Goal: Communication & Community: Share content

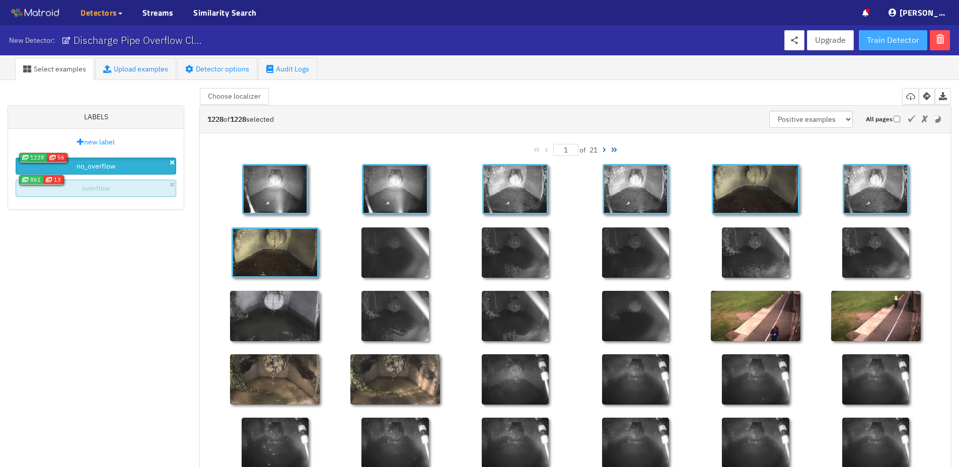
click at [904, 36] on span "Train Detector" at bounding box center [893, 40] width 52 height 13
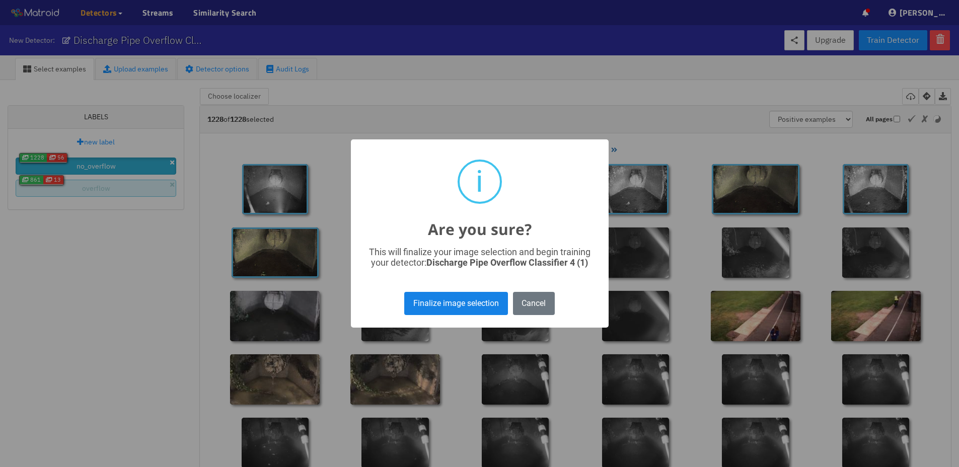
click at [450, 306] on button "Finalize image selection" at bounding box center [455, 303] width 103 height 23
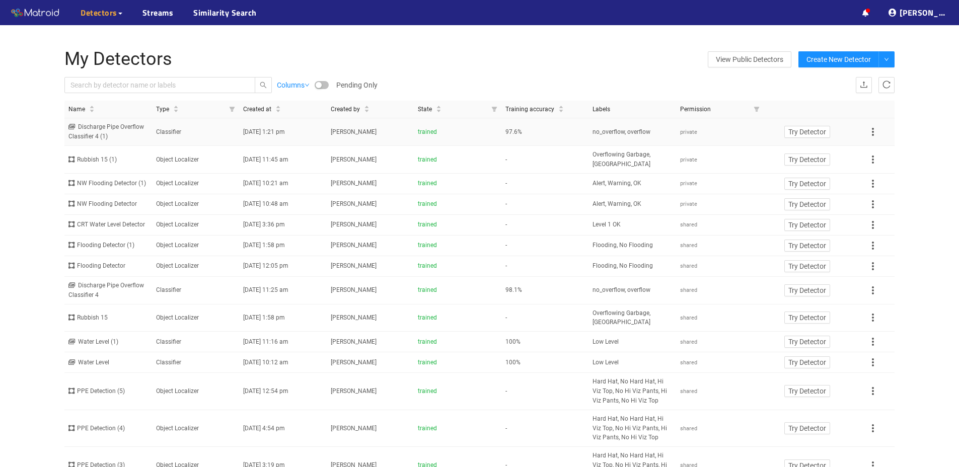
click at [93, 131] on div "Discharge Pipe Overflow Classifier 4 (1)" at bounding box center [108, 131] width 80 height 19
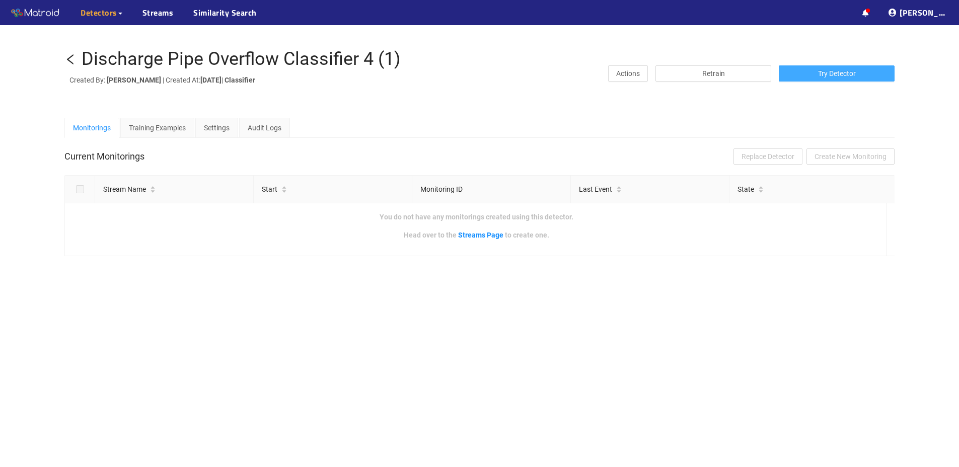
click at [824, 73] on span "Try Detector" at bounding box center [837, 73] width 38 height 11
click at [70, 61] on icon "left" at bounding box center [70, 59] width 7 height 10
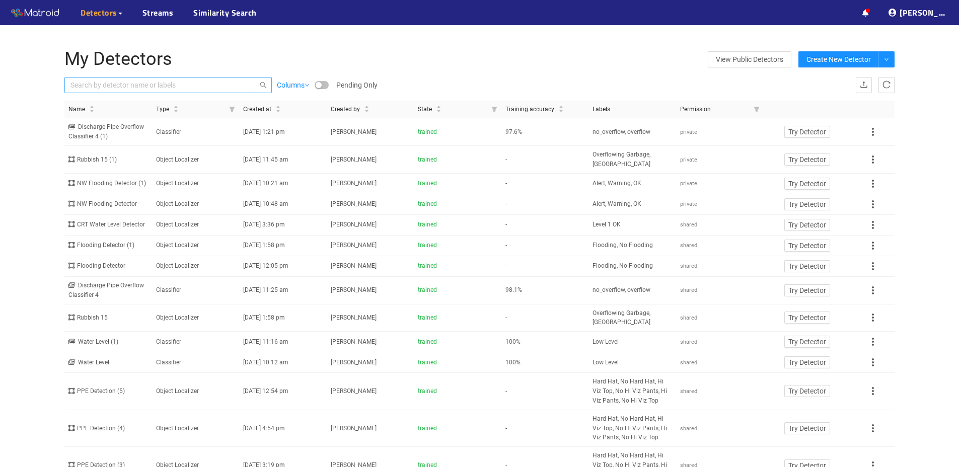
click at [168, 82] on input "text" at bounding box center [154, 85] width 169 height 11
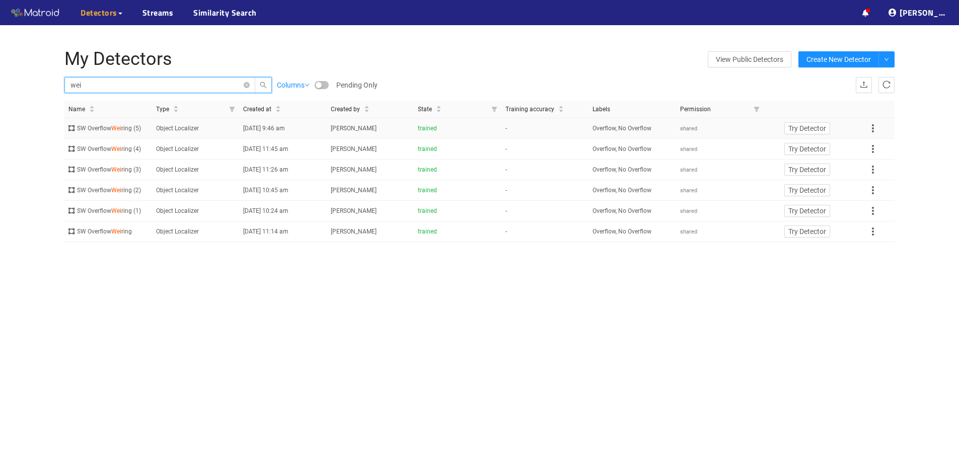
type input "wei"
click at [115, 131] on span "Wei" at bounding box center [116, 128] width 10 height 7
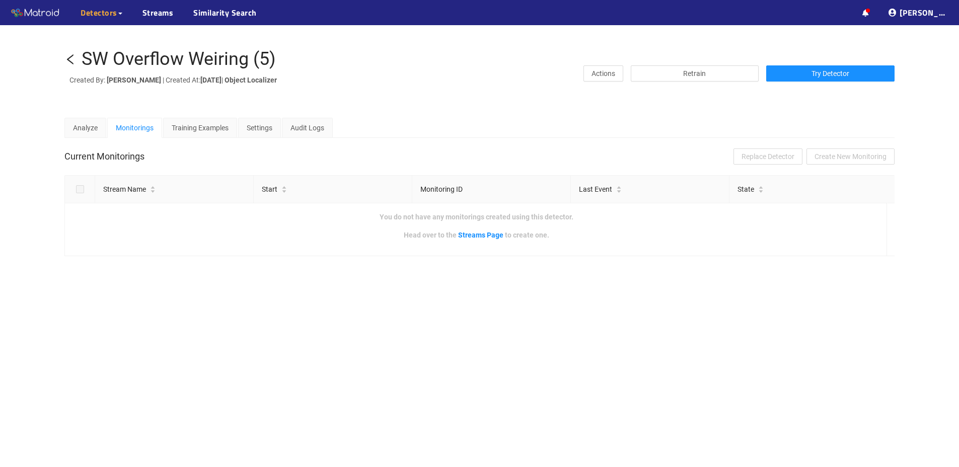
click at [135, 62] on div "SW Overflow Weiring (5)" at bounding box center [179, 59] width 194 height 20
click at [136, 62] on div "SW Overflow Weiring (5)" at bounding box center [179, 59] width 194 height 20
copy div "SW Overflow Weiring (5)"
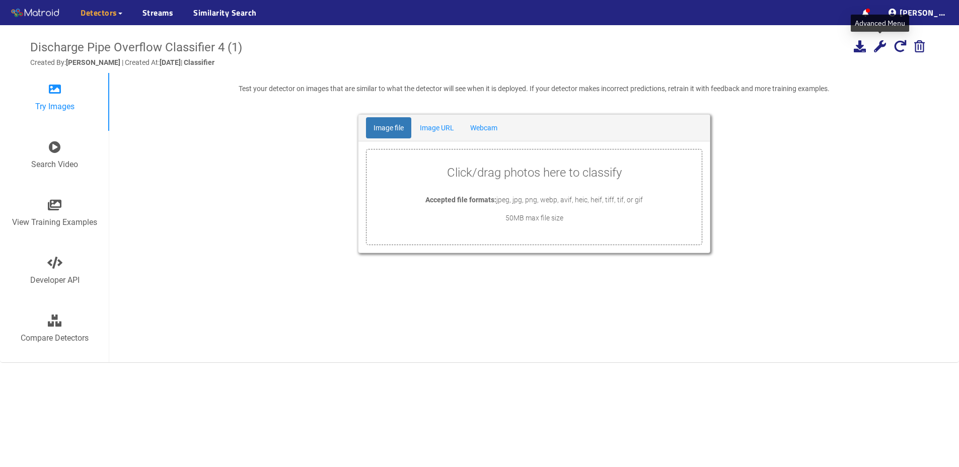
click at [881, 47] on icon at bounding box center [880, 46] width 12 height 12
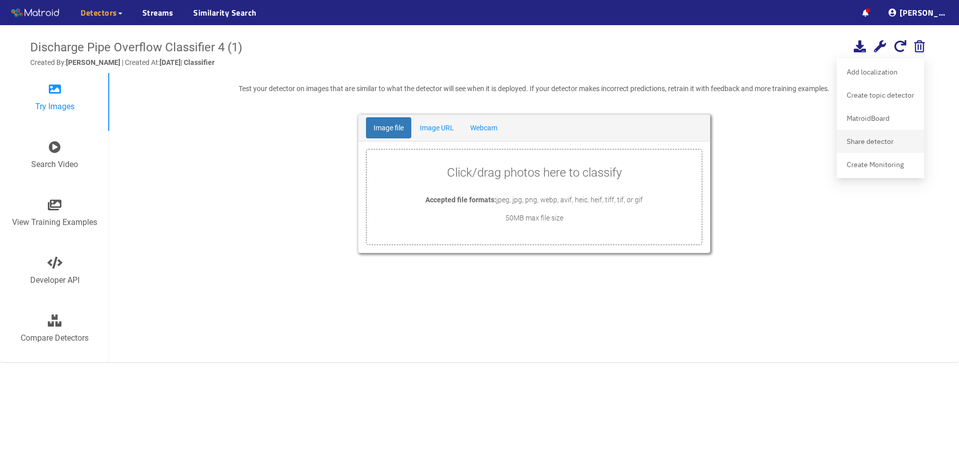
click at [869, 142] on div "Share detector" at bounding box center [881, 141] width 76 height 18
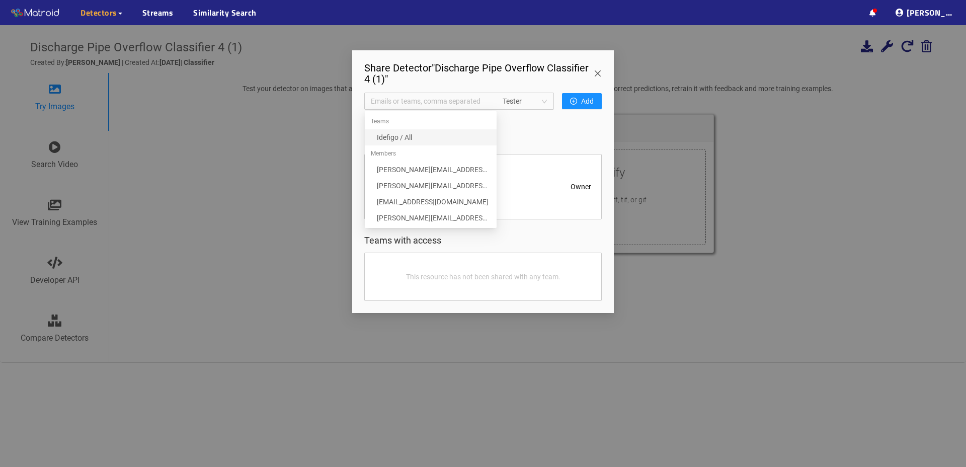
click at [483, 104] on span "Emails or teams, comma separated" at bounding box center [431, 101] width 120 height 11
click at [417, 197] on div "api@idefigo.com" at bounding box center [434, 201] width 114 height 11
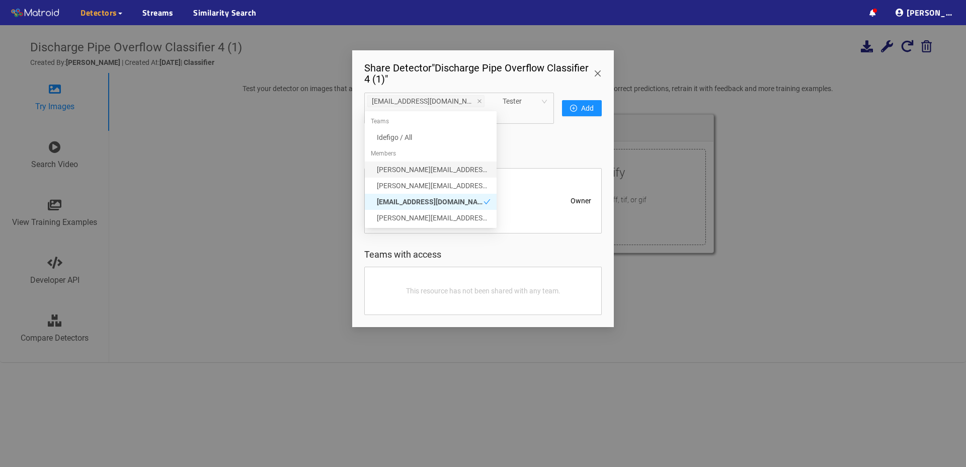
click at [530, 100] on span "Tester" at bounding box center [525, 101] width 45 height 15
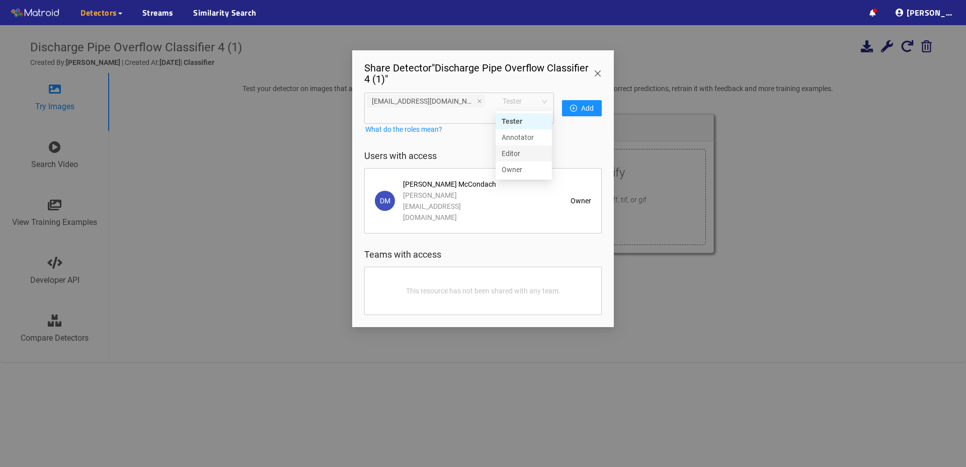
drag, startPoint x: 518, startPoint y: 153, endPoint x: 557, endPoint y: 131, distance: 44.0
click at [518, 152] on div "Editor" at bounding box center [524, 153] width 44 height 11
click at [582, 103] on span "Add" at bounding box center [587, 108] width 13 height 11
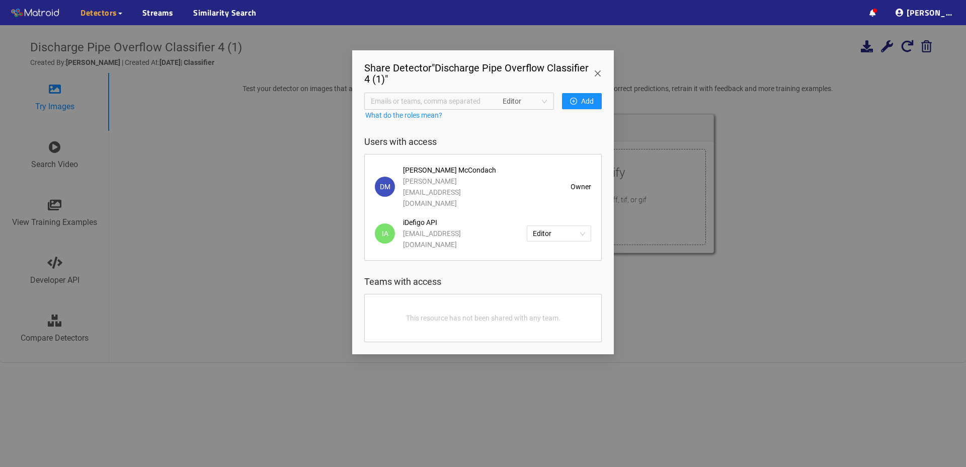
click at [599, 70] on span "Close" at bounding box center [600, 64] width 28 height 28
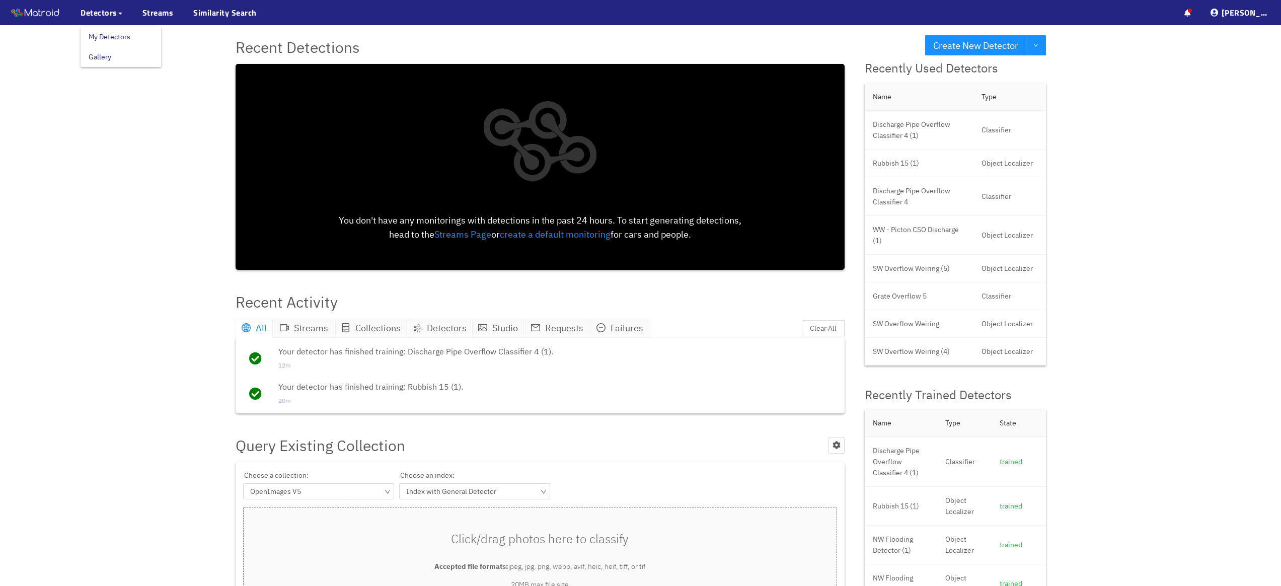
click at [118, 40] on link "My Detectors" at bounding box center [110, 37] width 42 height 20
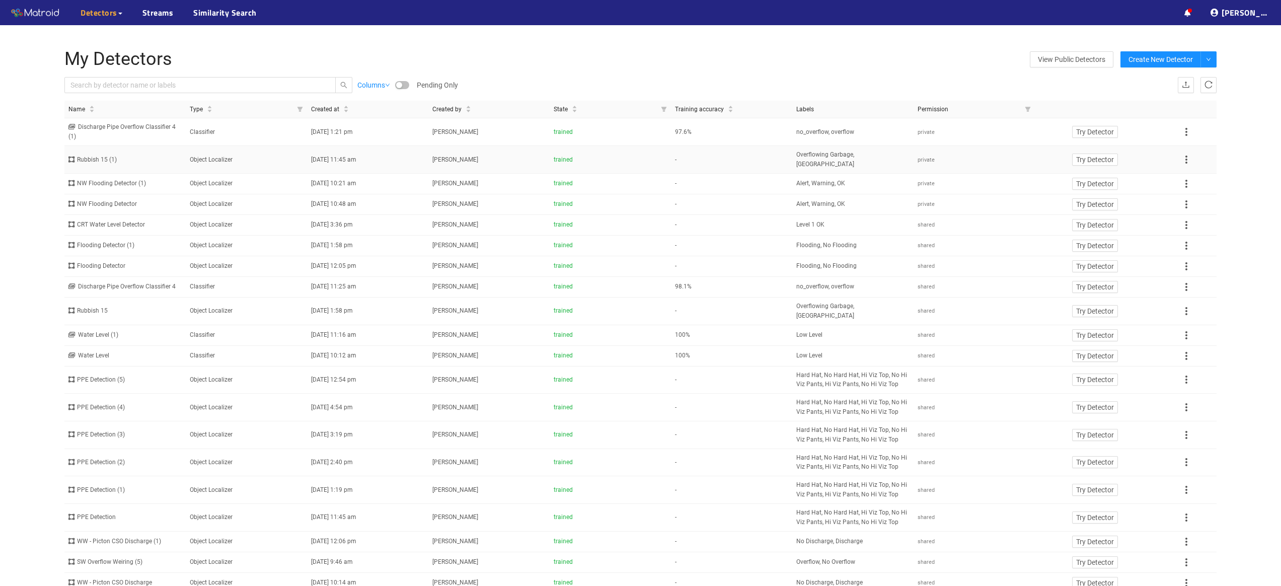
click at [102, 155] on div "Rubbish 15 (1)" at bounding box center [124, 160] width 113 height 10
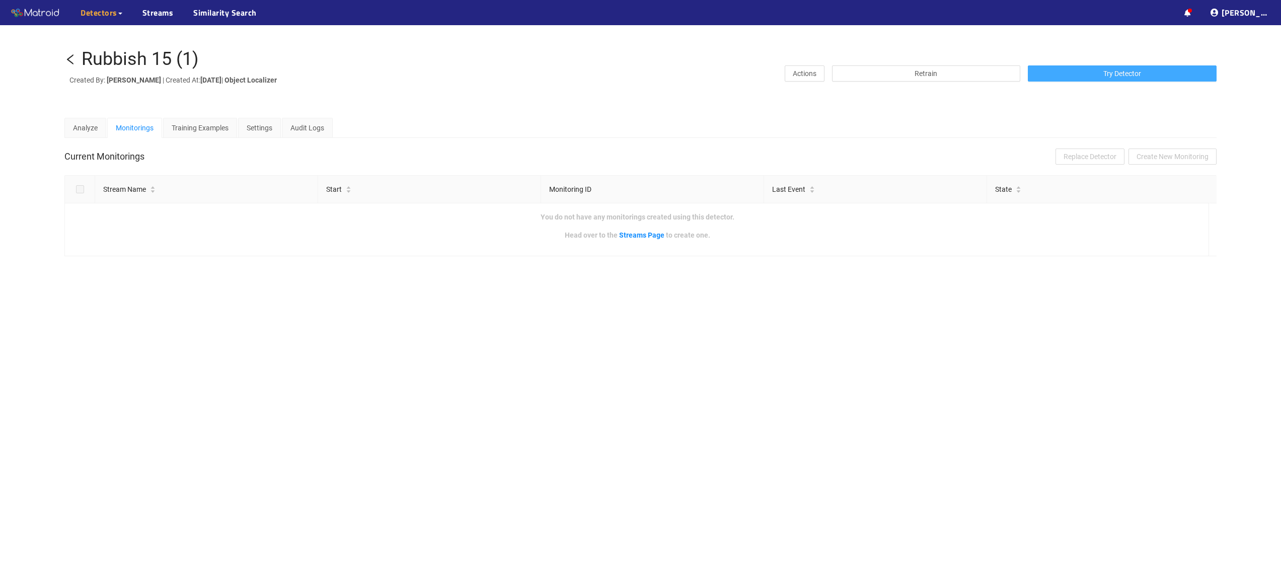
click at [1079, 69] on button "Try Detector" at bounding box center [1122, 73] width 189 height 16
click at [1097, 71] on button "Try Detector" at bounding box center [1122, 73] width 189 height 16
click at [70, 57] on icon "left" at bounding box center [70, 59] width 12 height 12
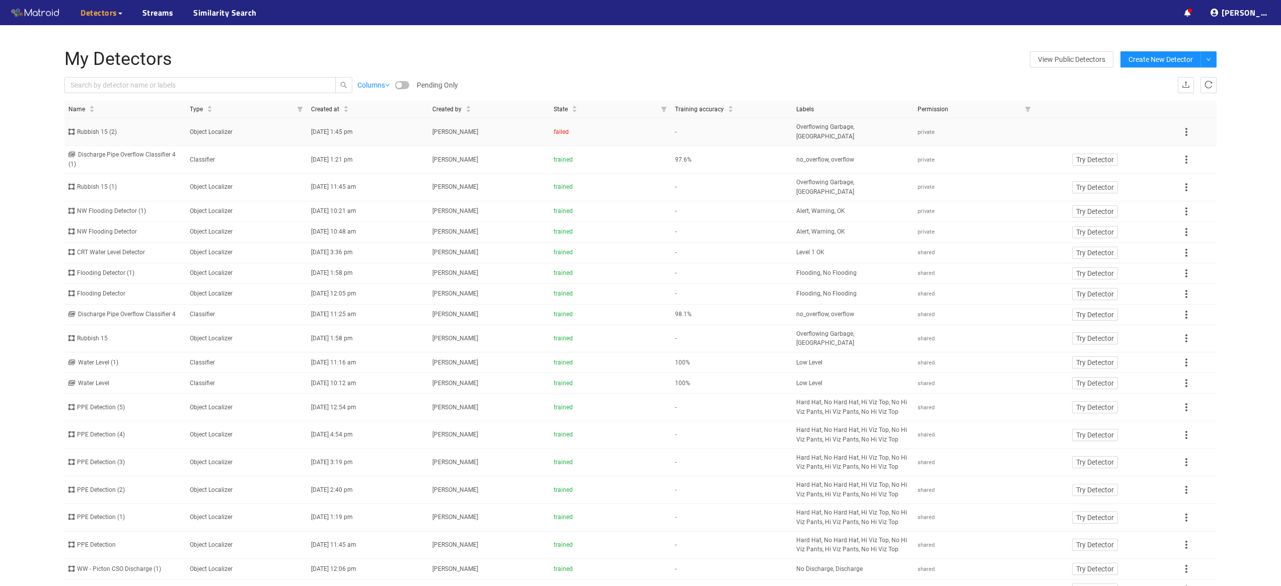
click at [104, 128] on div "Rubbish 15 (2)" at bounding box center [124, 132] width 113 height 10
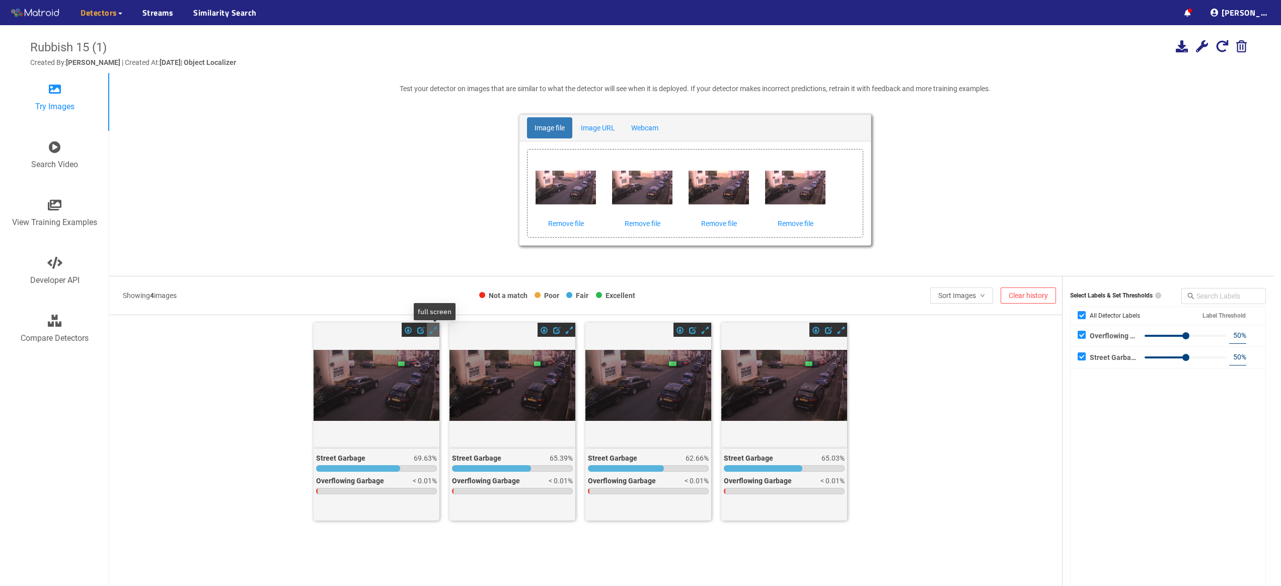
click at [435, 330] on span at bounding box center [433, 330] width 7 height 7
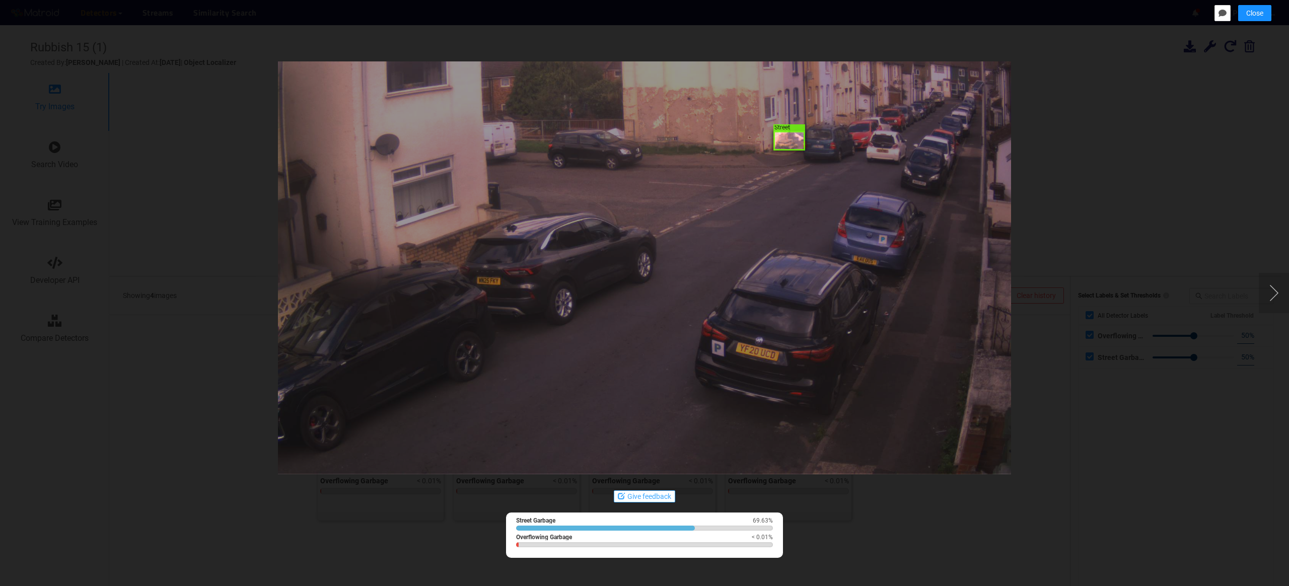
click at [638, 495] on button "Give feedback" at bounding box center [644, 496] width 61 height 12
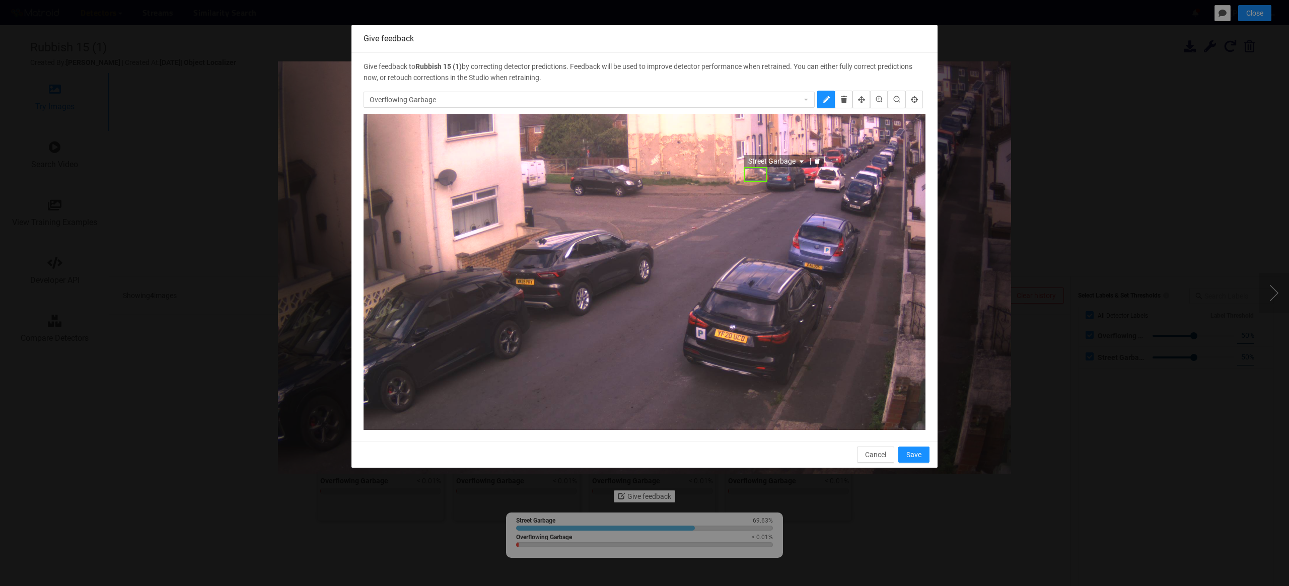
click at [819, 160] on icon "delete" at bounding box center [816, 161] width 5 height 6
click at [910, 450] on span "Save" at bounding box center [913, 454] width 15 height 11
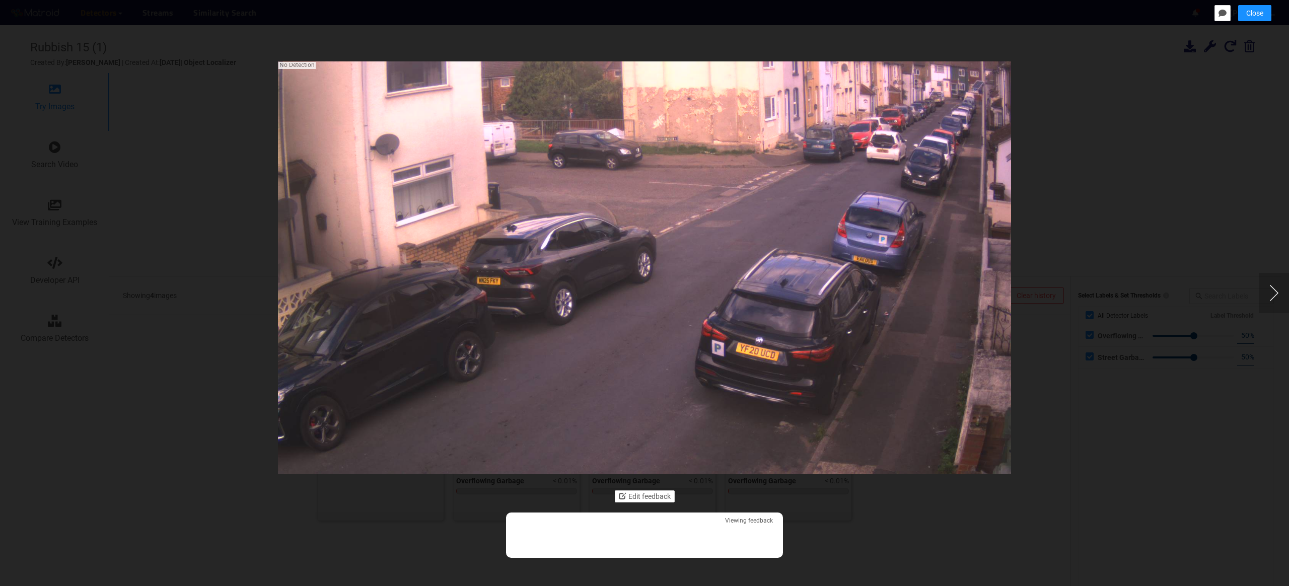
click at [1271, 288] on div "Next image" at bounding box center [1273, 293] width 30 height 40
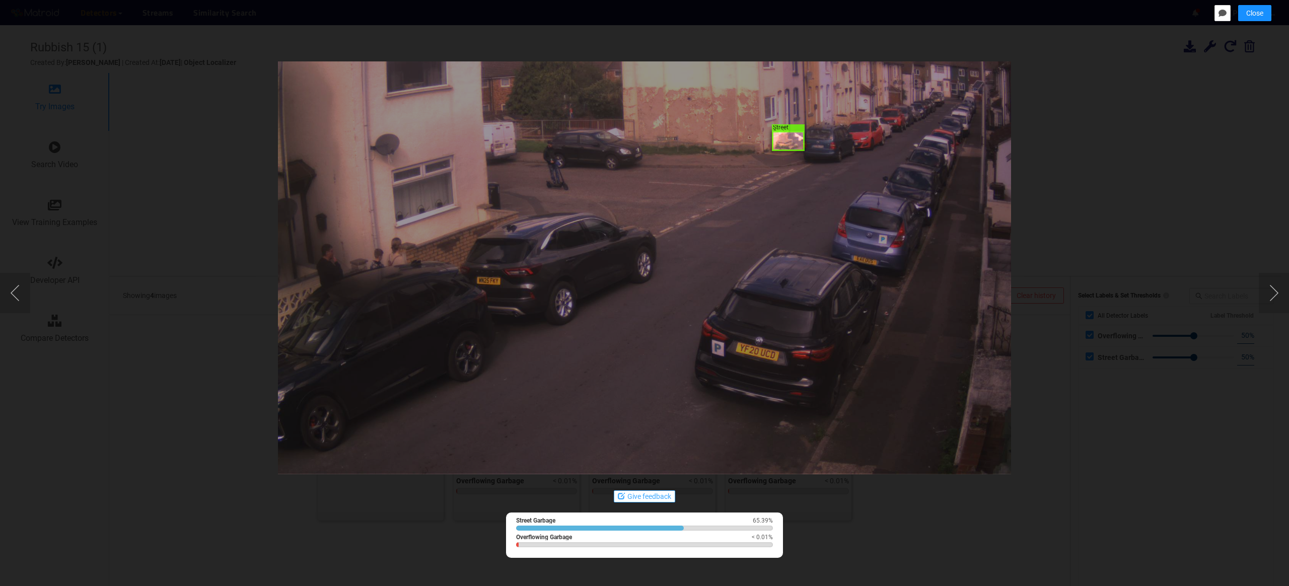
click at [645, 496] on button "Give feedback" at bounding box center [644, 496] width 61 height 12
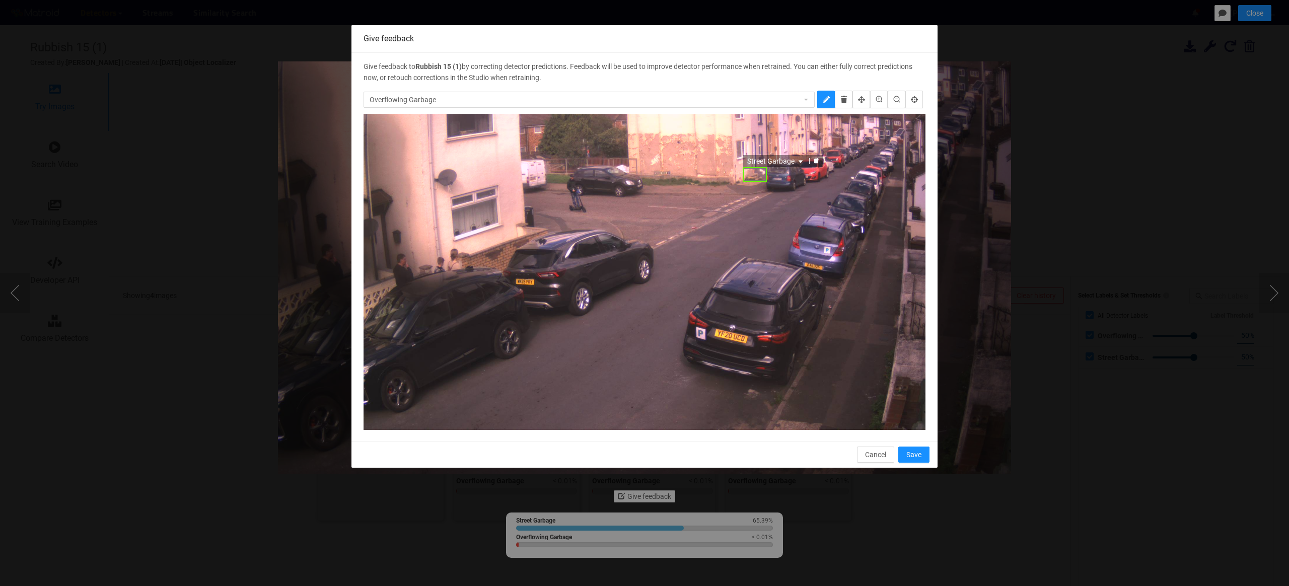
click at [802, 161] on icon "caret-down" at bounding box center [800, 161] width 4 height 3
click at [814, 155] on div "Street Garbage Overflowing Garbage Street Garbage Overflowing Garbage Street Ga…" at bounding box center [783, 161] width 80 height 12
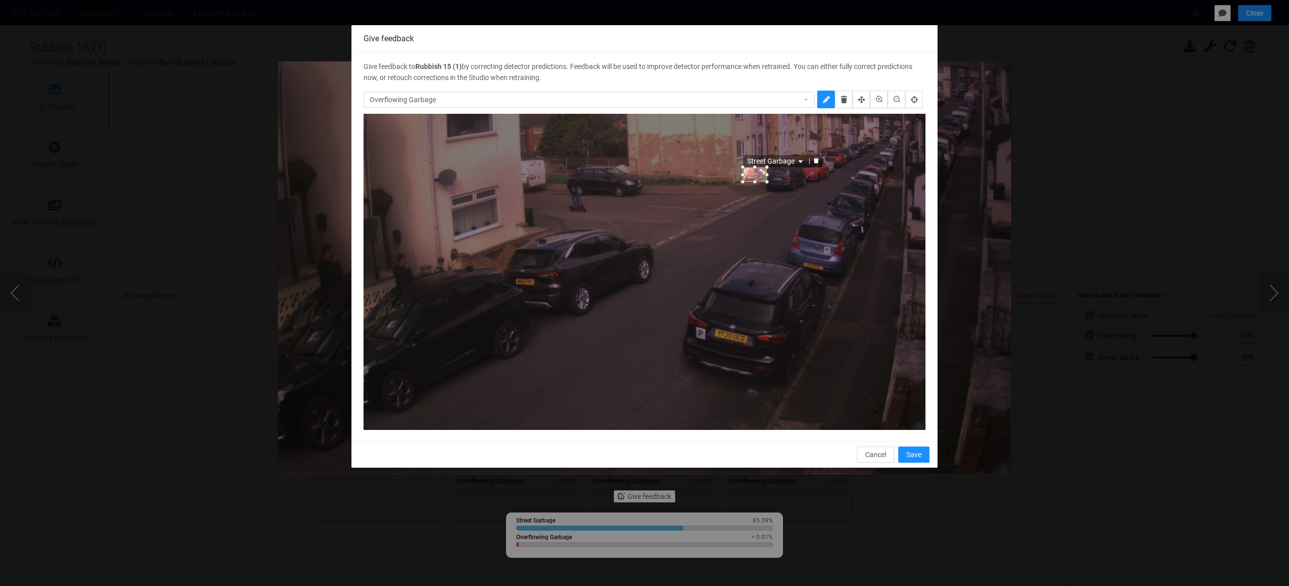
click at [816, 161] on icon "delete" at bounding box center [816, 161] width 6 height 6
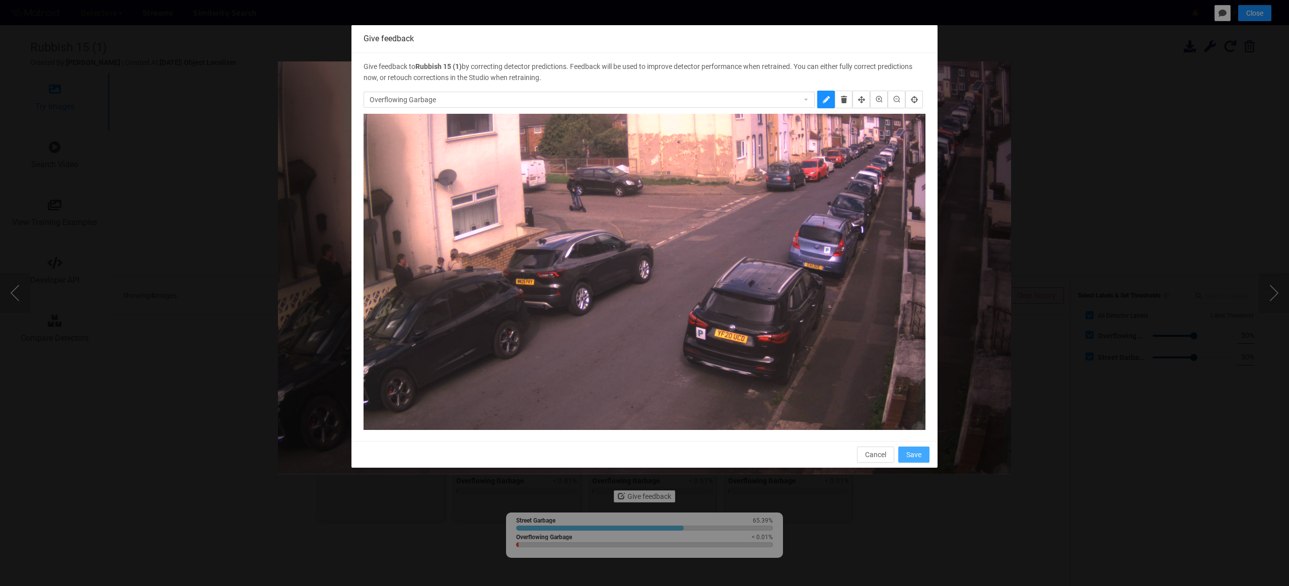
click at [918, 453] on span "Save" at bounding box center [913, 454] width 15 height 11
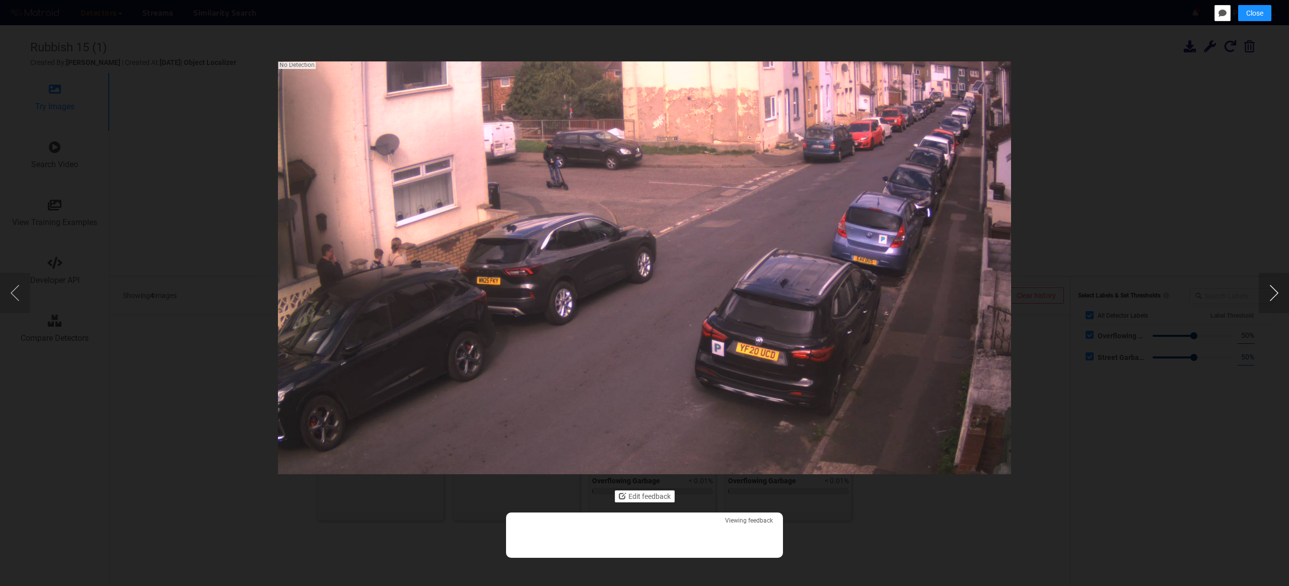
click at [1276, 294] on div "Next image" at bounding box center [1273, 293] width 30 height 40
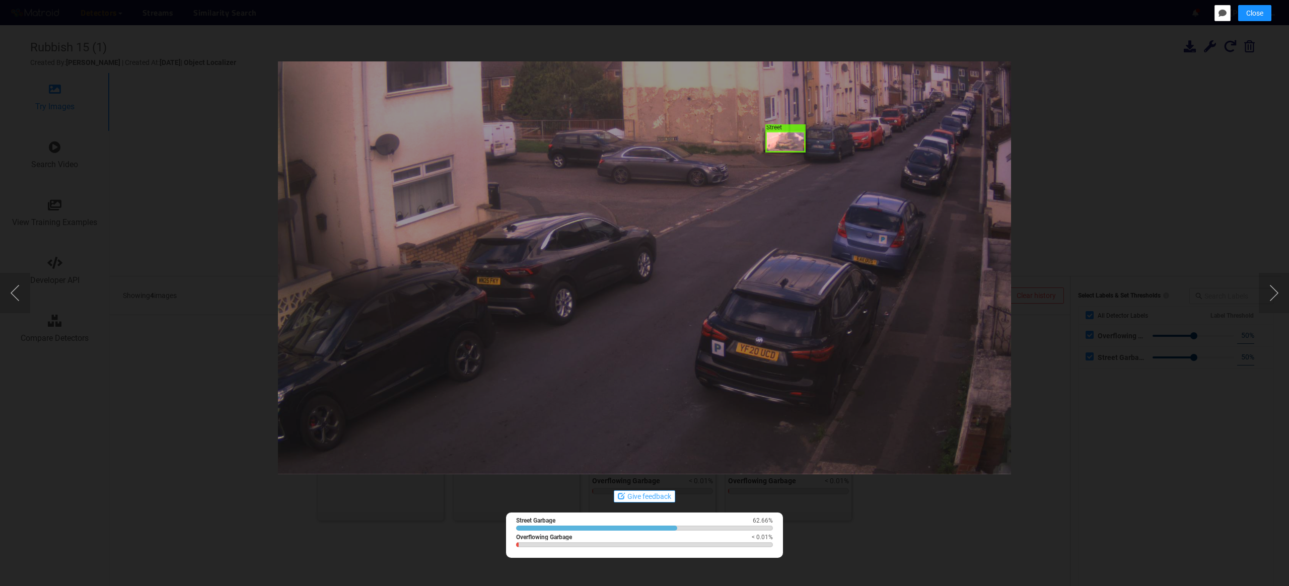
click at [640, 495] on button "Give feedback" at bounding box center [644, 496] width 61 height 12
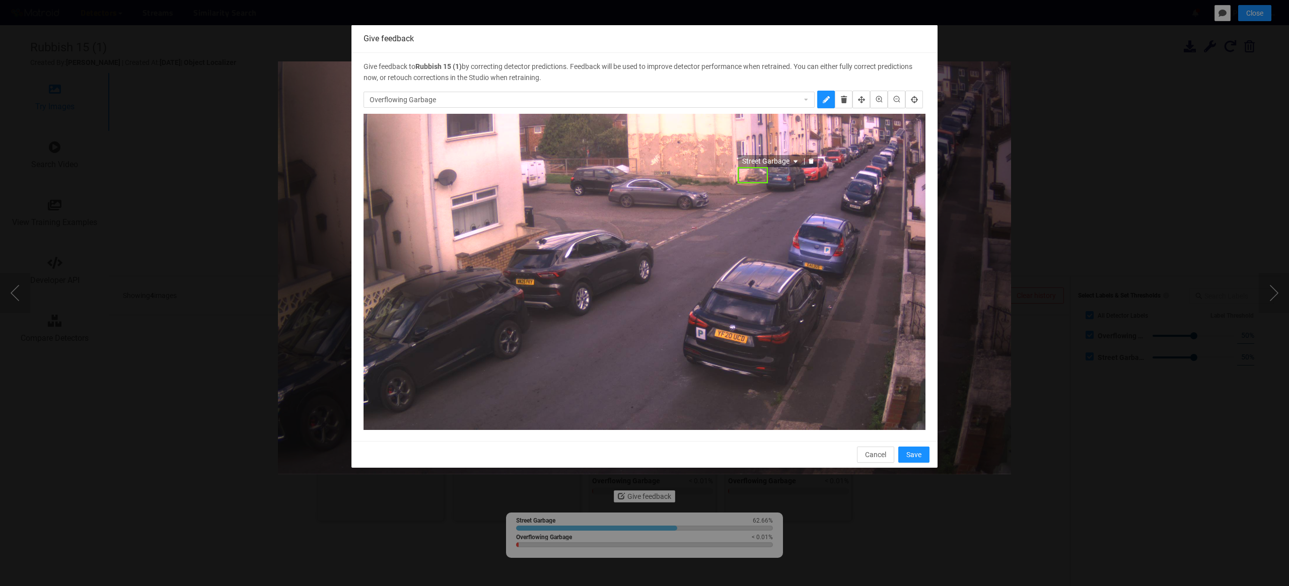
click at [813, 160] on icon "delete" at bounding box center [810, 161] width 5 height 6
click at [918, 456] on span "Save" at bounding box center [913, 454] width 15 height 11
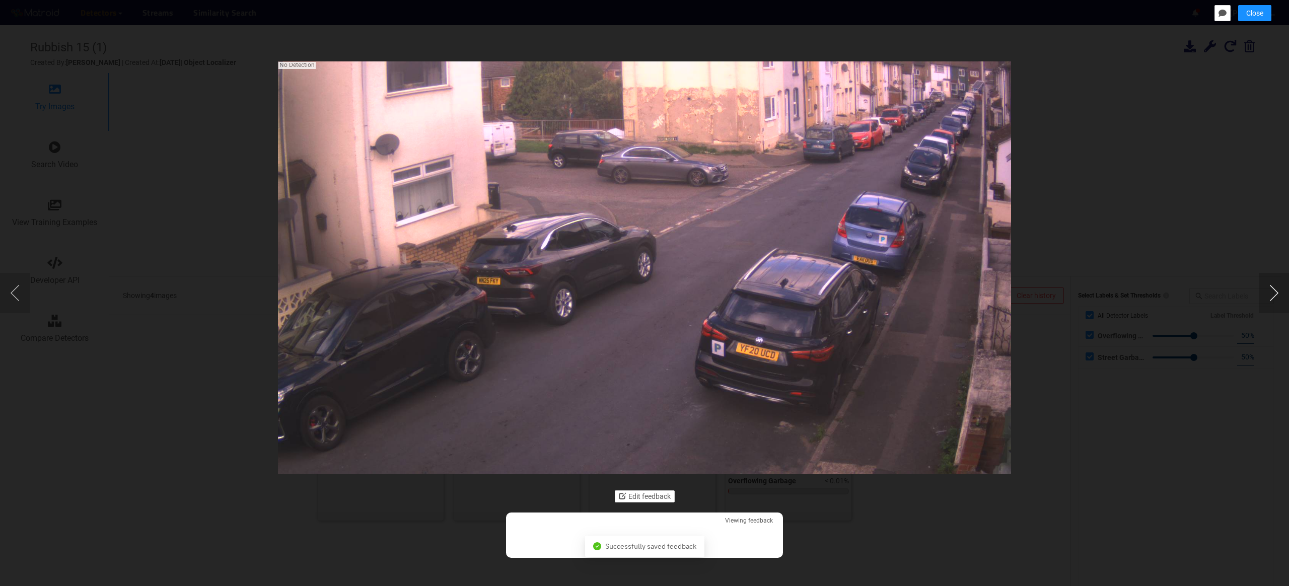
click at [1272, 295] on div "Next image" at bounding box center [1273, 293] width 30 height 40
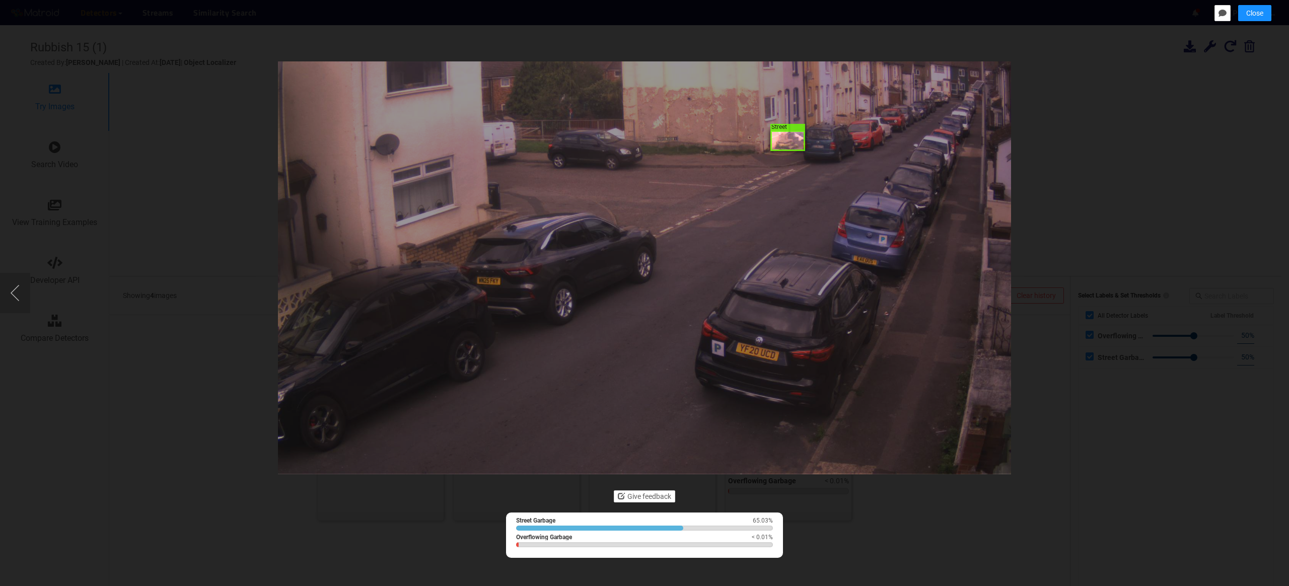
click at [795, 127] on span "Street Garbage" at bounding box center [787, 127] width 35 height 7
click at [651, 491] on button "Give feedback" at bounding box center [644, 496] width 61 height 12
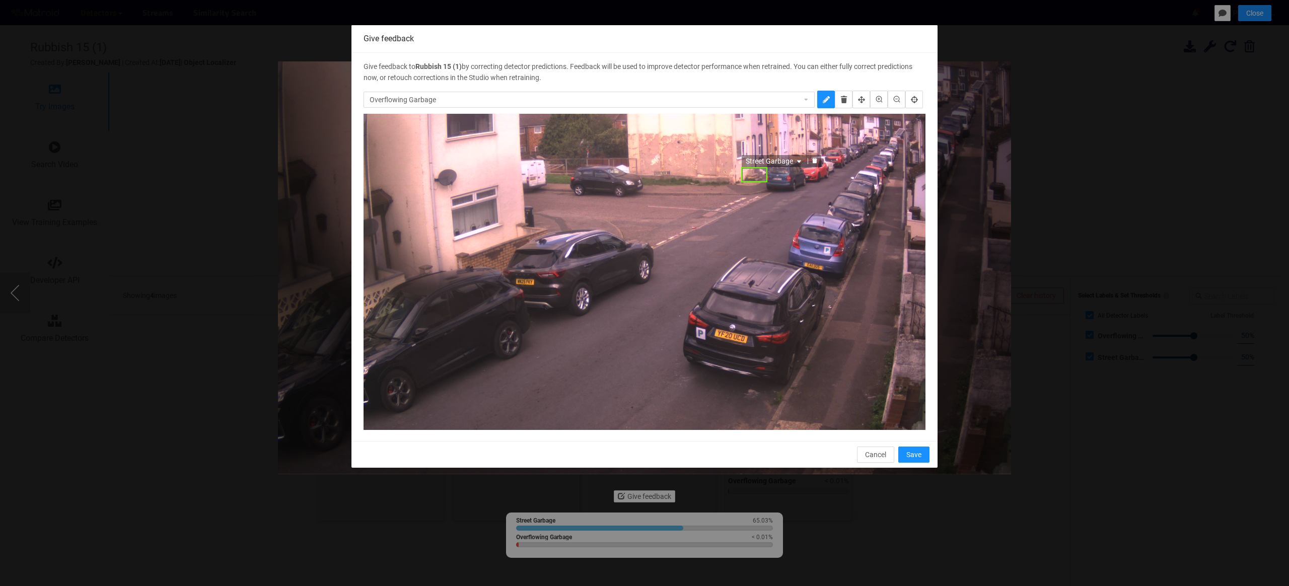
click at [817, 160] on icon "delete" at bounding box center [814, 161] width 5 height 6
click at [910, 457] on span "Save" at bounding box center [913, 454] width 15 height 11
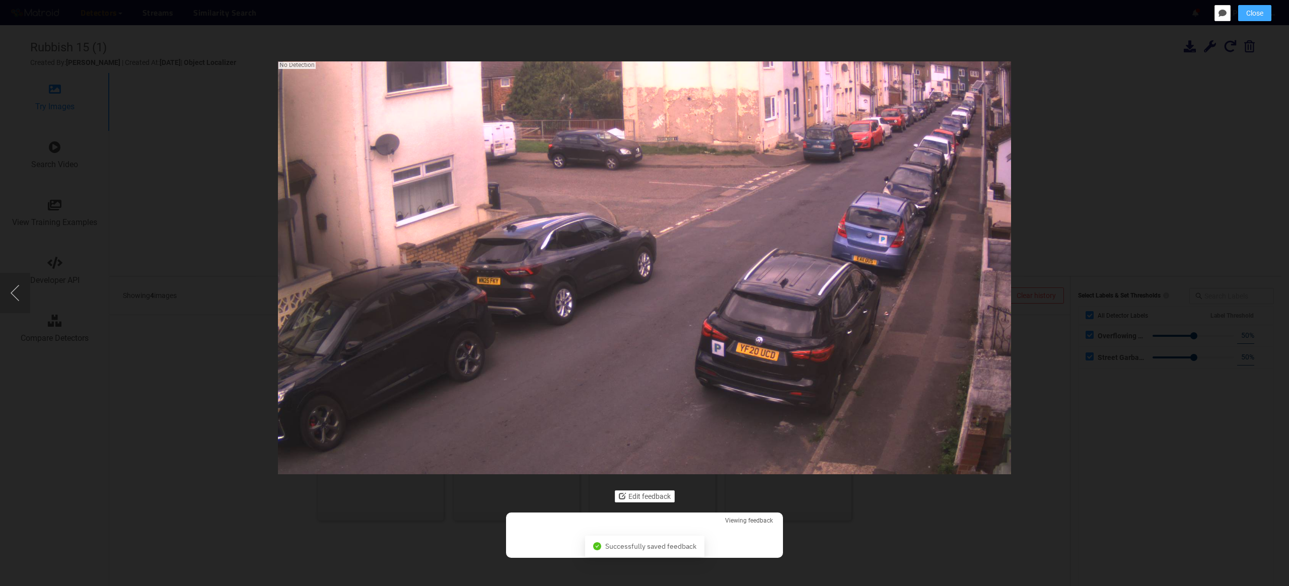
click at [1248, 16] on span "Close" at bounding box center [1254, 13] width 17 height 11
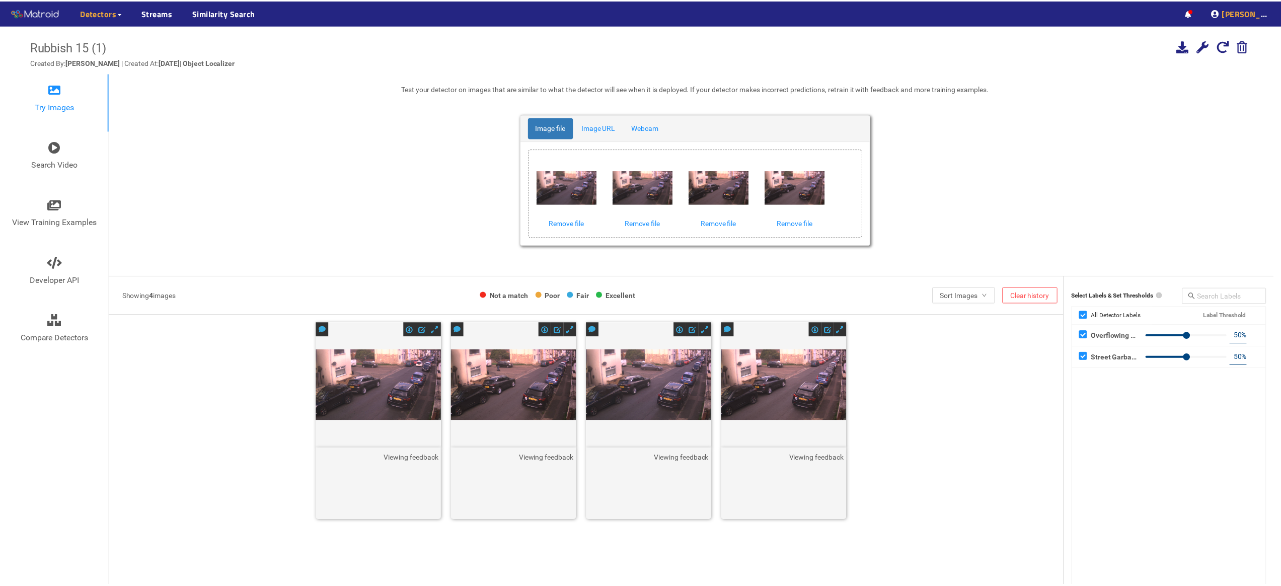
scroll to position [9, 0]
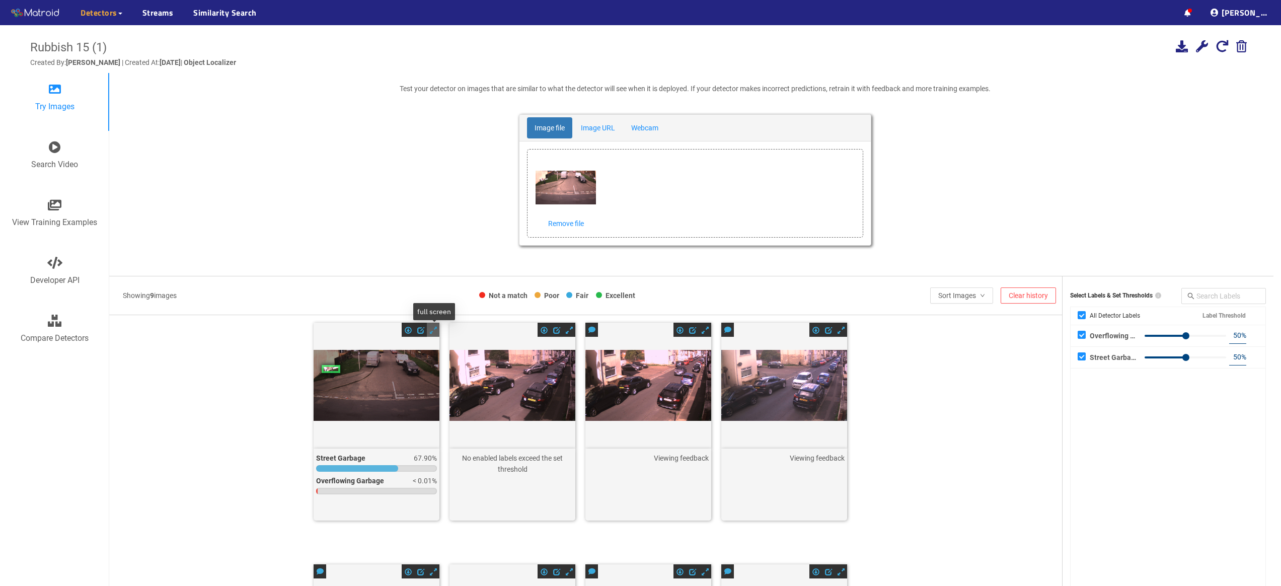
click at [434, 331] on span at bounding box center [433, 330] width 7 height 7
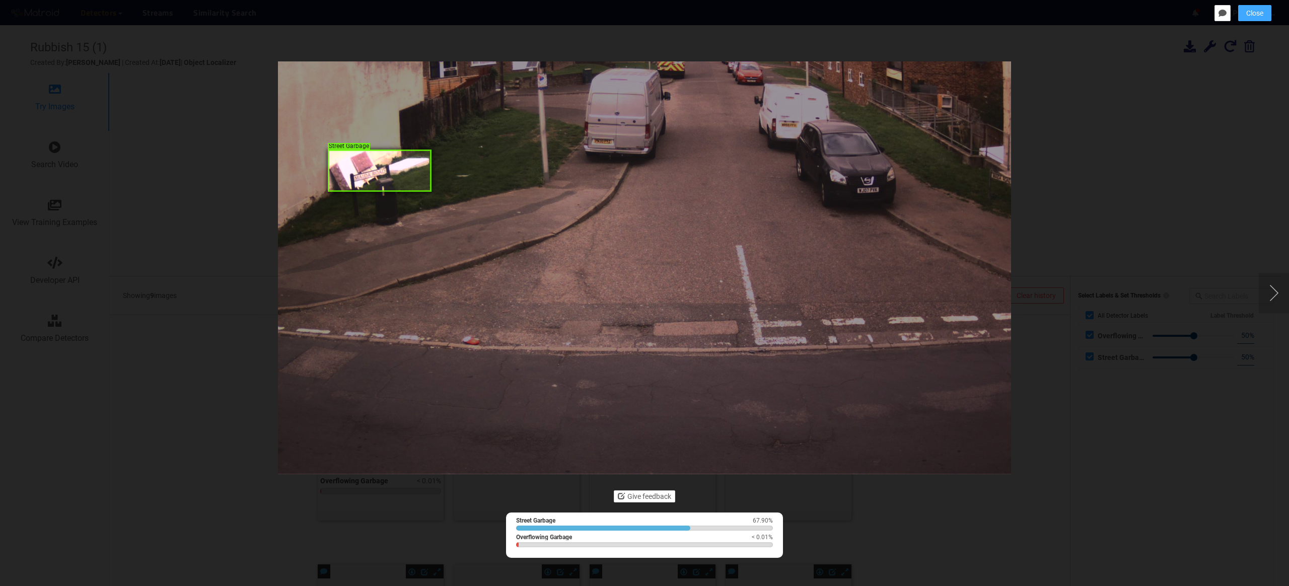
click at [1255, 17] on span "Close" at bounding box center [1254, 13] width 17 height 11
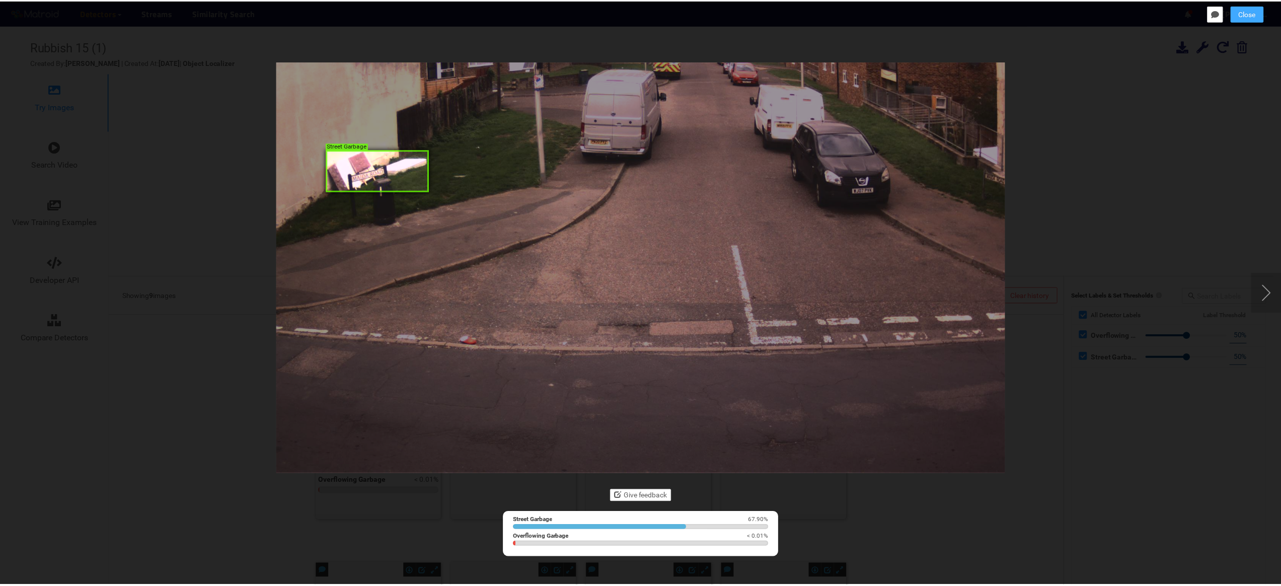
scroll to position [73, 0]
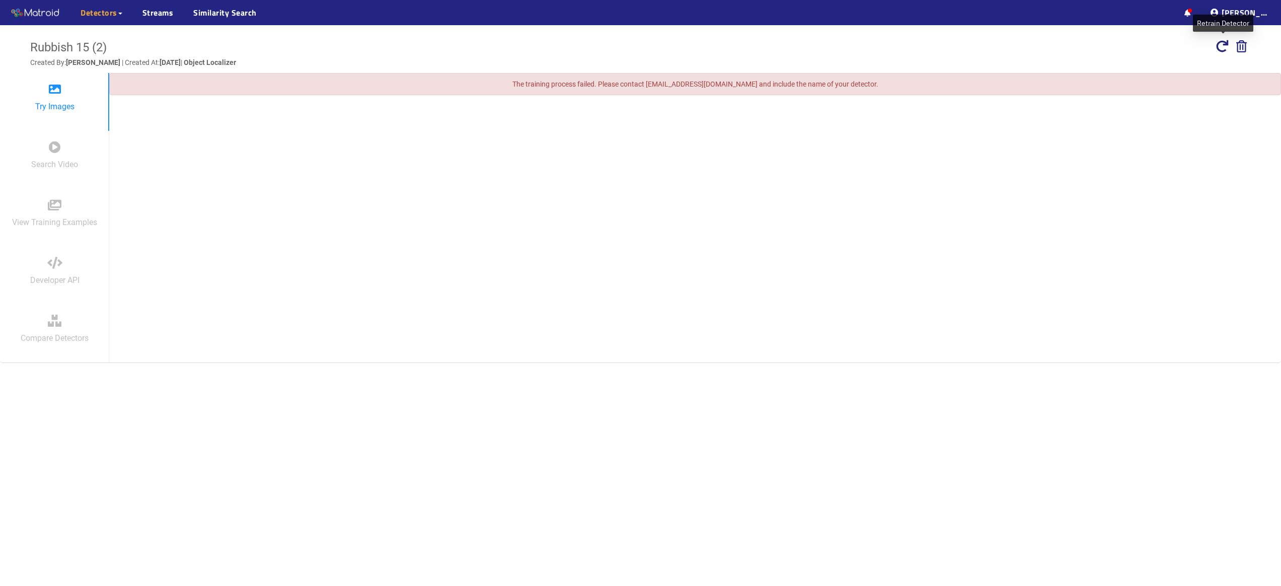
click at [1225, 48] on icon at bounding box center [1222, 46] width 12 height 12
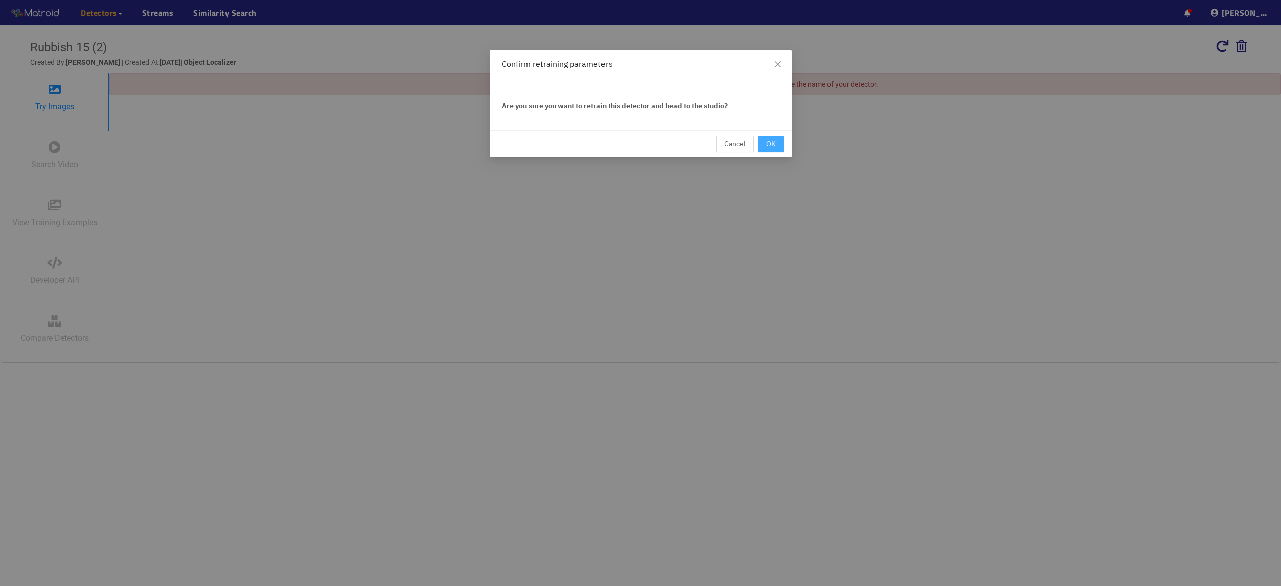
click at [765, 141] on button "OK" at bounding box center [771, 144] width 26 height 16
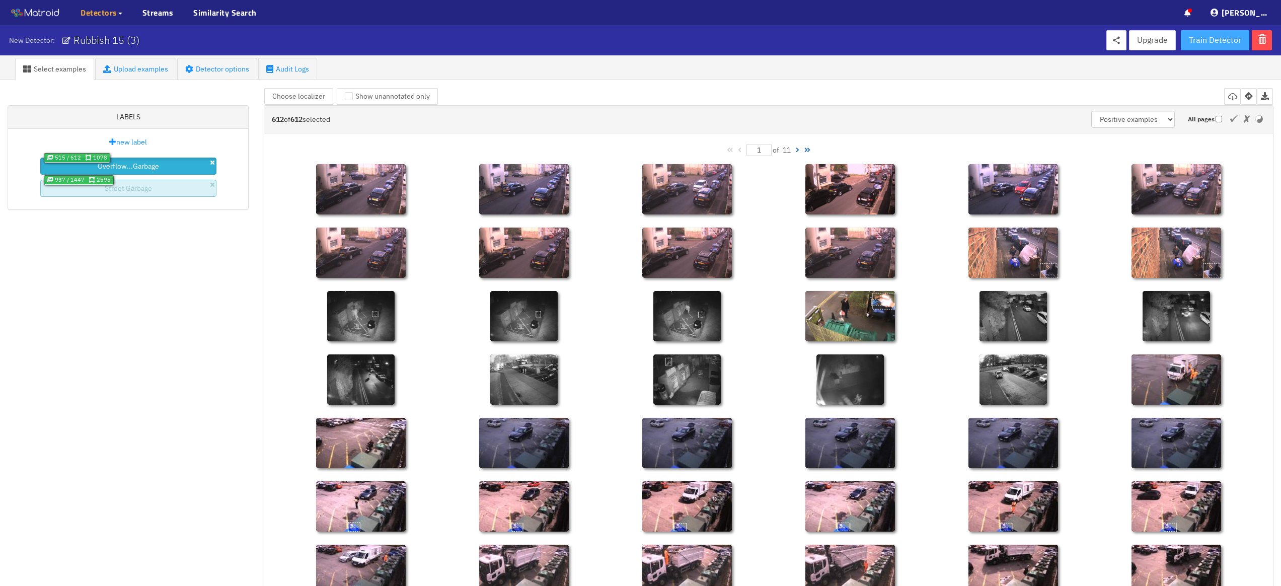
click at [1221, 38] on span "Train Detector" at bounding box center [1215, 40] width 52 height 13
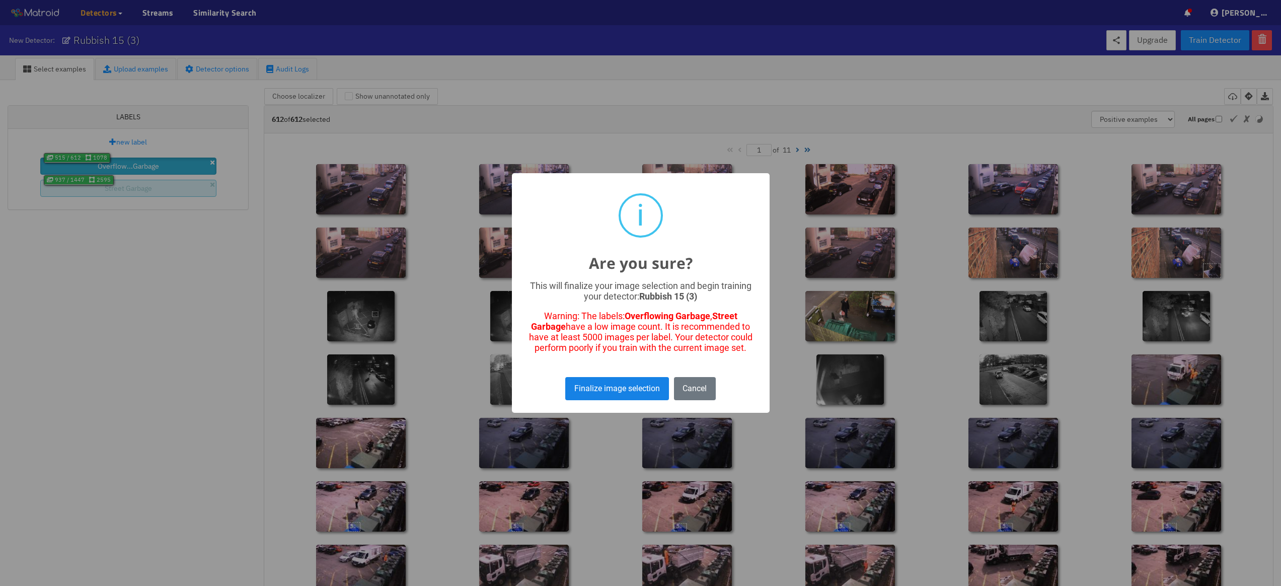
click at [645, 392] on button "Finalize image selection" at bounding box center [616, 388] width 103 height 23
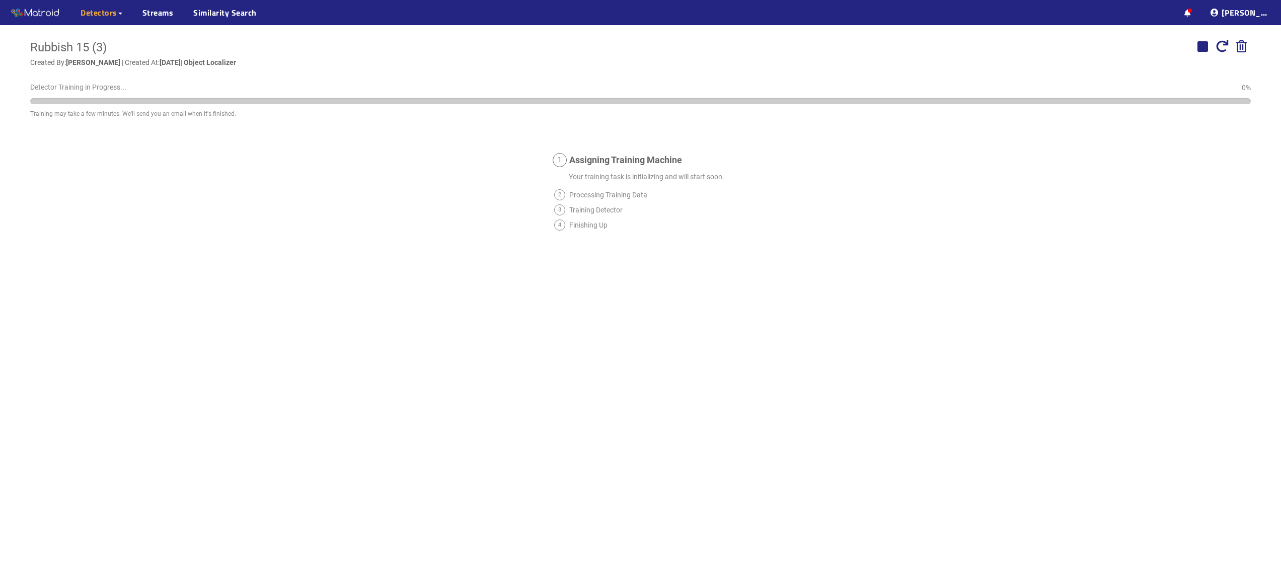
click at [1194, 11] on ul "··· ··· [PERSON_NAME] ···" at bounding box center [1227, 12] width 107 height 25
click at [1191, 11] on icon at bounding box center [1187, 13] width 7 height 7
click at [1244, 45] on icon at bounding box center [1241, 46] width 11 height 12
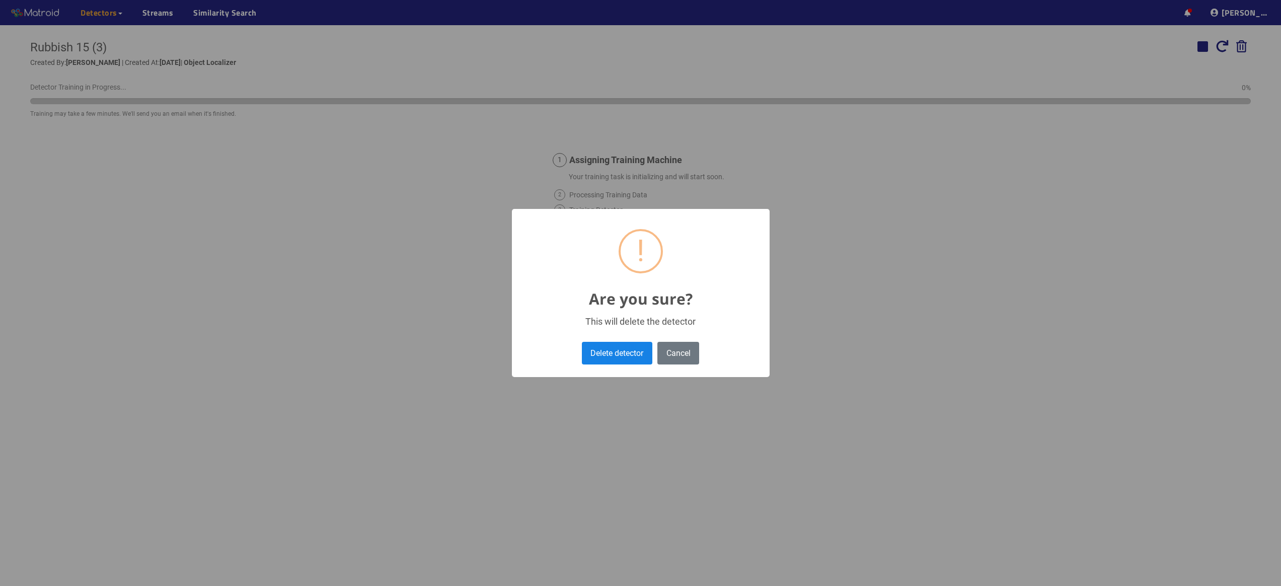
click at [634, 352] on button "Delete detector" at bounding box center [617, 353] width 70 height 23
click at [633, 345] on button "OK" at bounding box center [640, 353] width 28 height 23
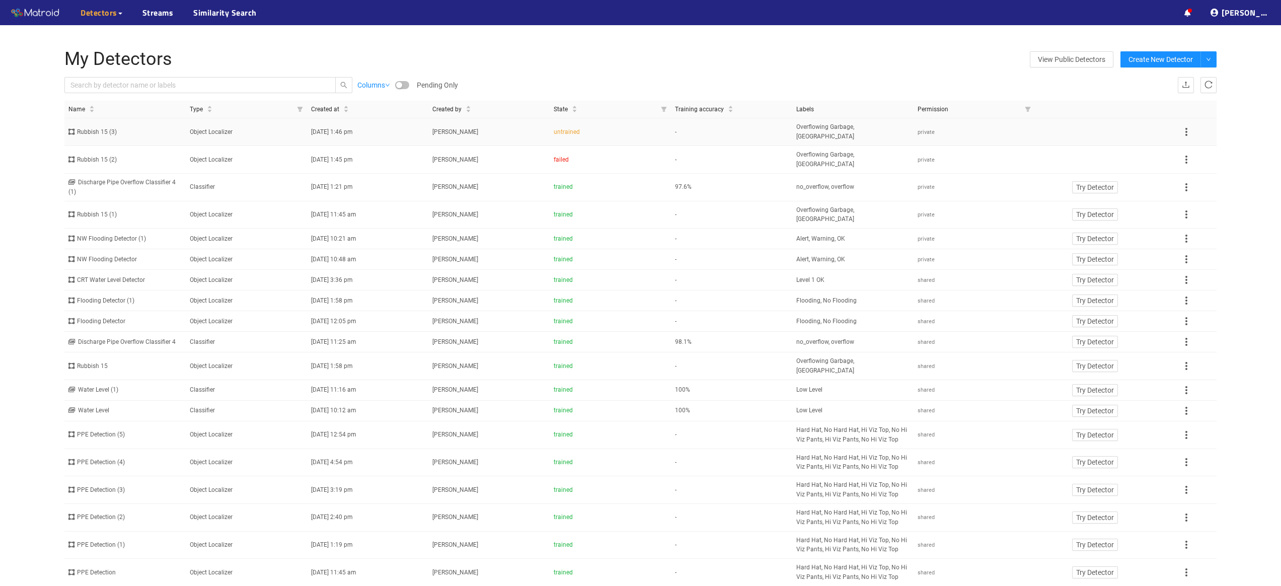
click at [523, 127] on td "[PERSON_NAME]" at bounding box center [488, 132] width 121 height 28
click at [1187, 154] on icon at bounding box center [1186, 160] width 12 height 12
click at [1194, 196] on li "Delete" at bounding box center [1197, 198] width 35 height 16
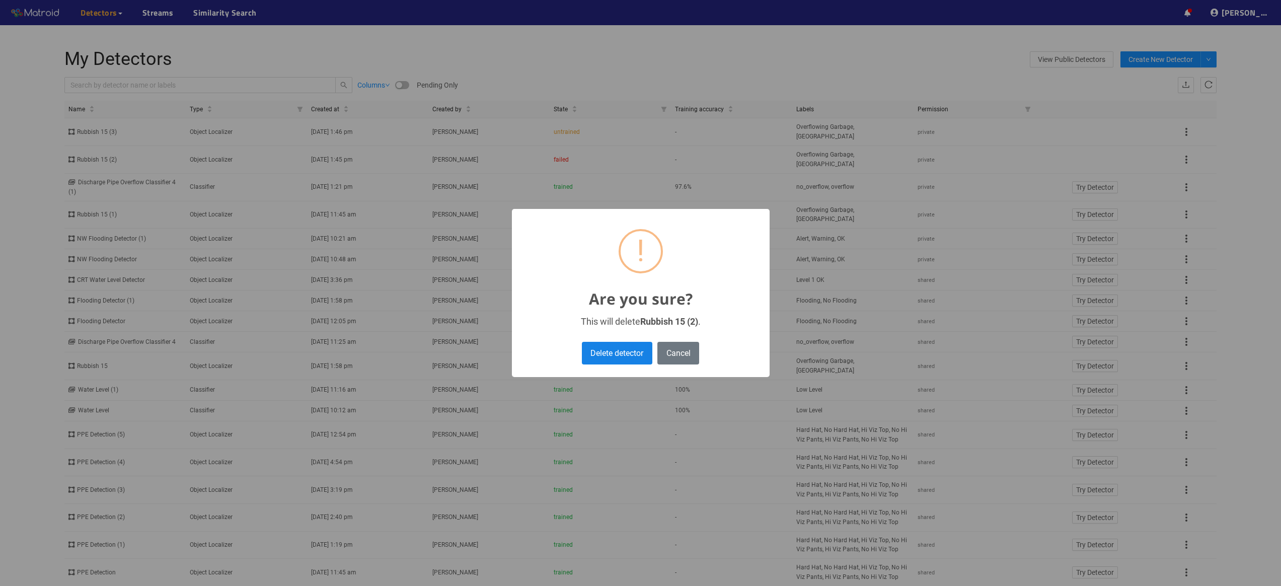
click at [638, 349] on button "Delete detector" at bounding box center [617, 353] width 70 height 23
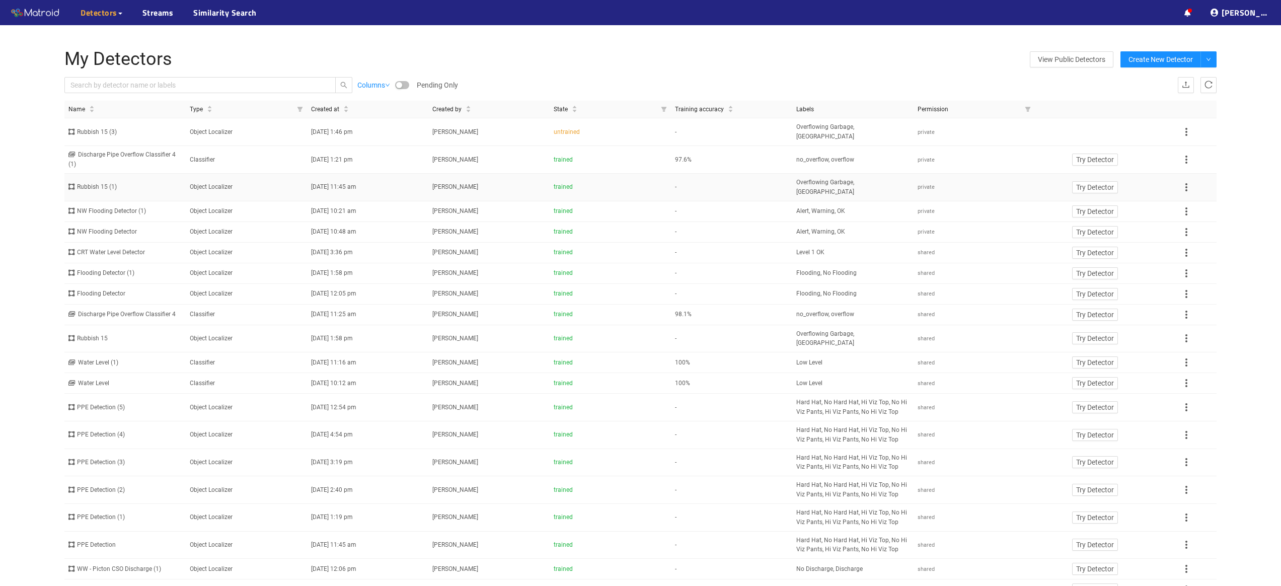
click at [136, 182] on div "Rubbish 15 (1)" at bounding box center [124, 187] width 113 height 10
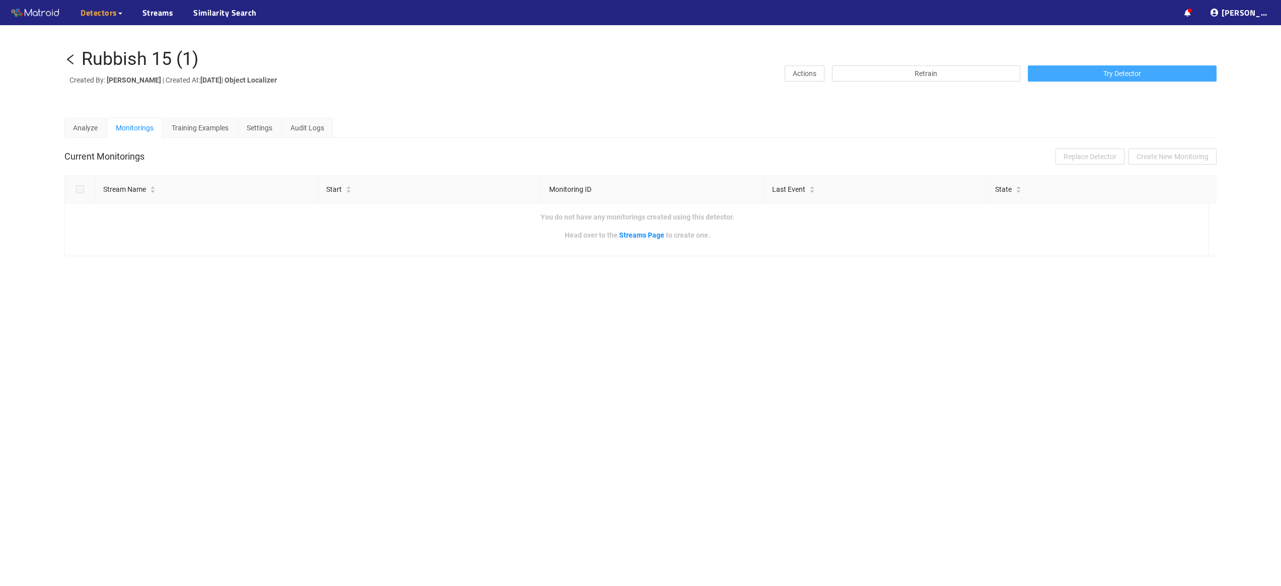
click at [1090, 77] on button "Try Detector" at bounding box center [1122, 73] width 189 height 16
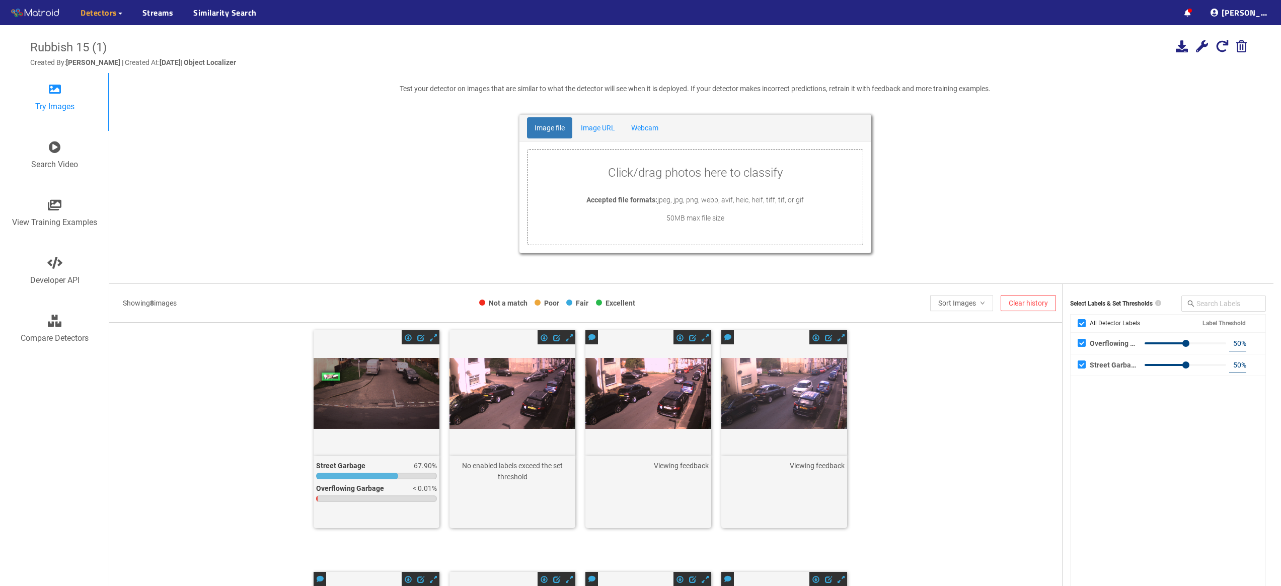
click at [1200, 44] on icon at bounding box center [1202, 46] width 12 height 12
click at [1184, 146] on div "Share detector" at bounding box center [1203, 141] width 76 height 18
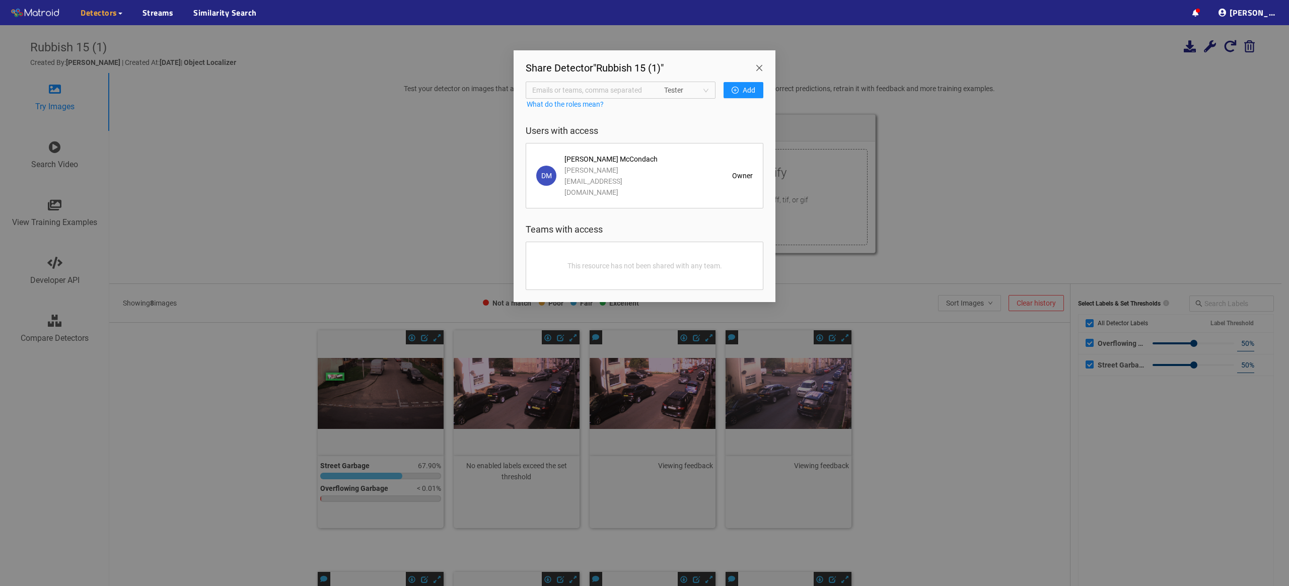
click at [600, 88] on span "Emails or teams, comma separated" at bounding box center [592, 90] width 120 height 11
click at [574, 189] on div "[EMAIL_ADDRESS][DOMAIN_NAME]" at bounding box center [595, 190] width 114 height 11
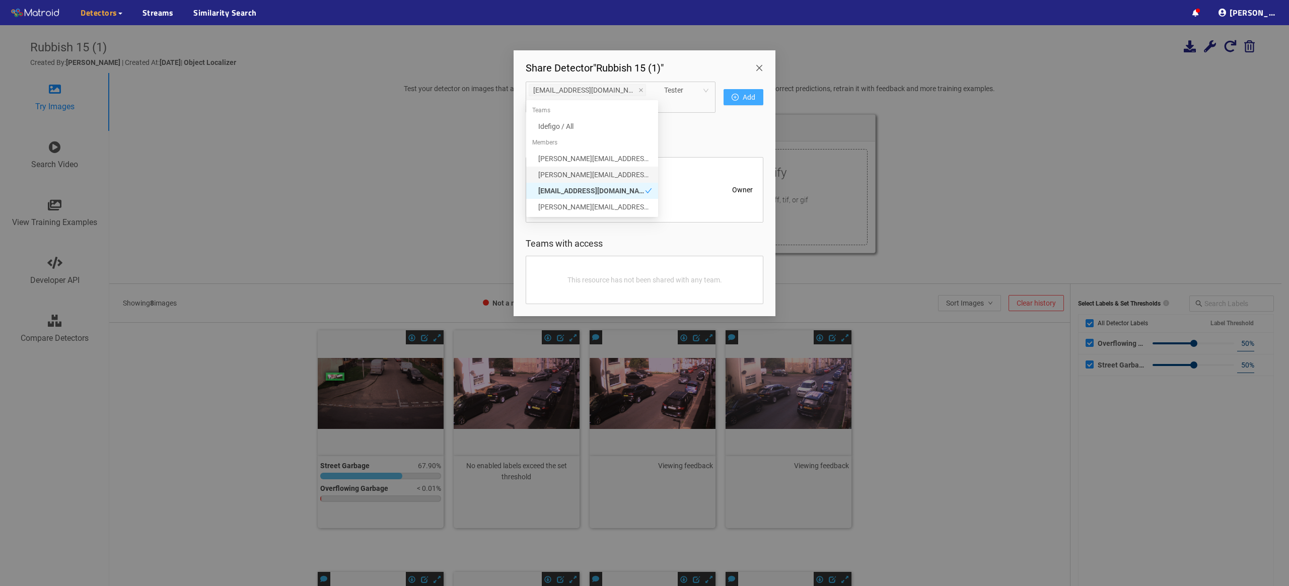
click at [743, 92] on span "Add" at bounding box center [748, 97] width 13 height 11
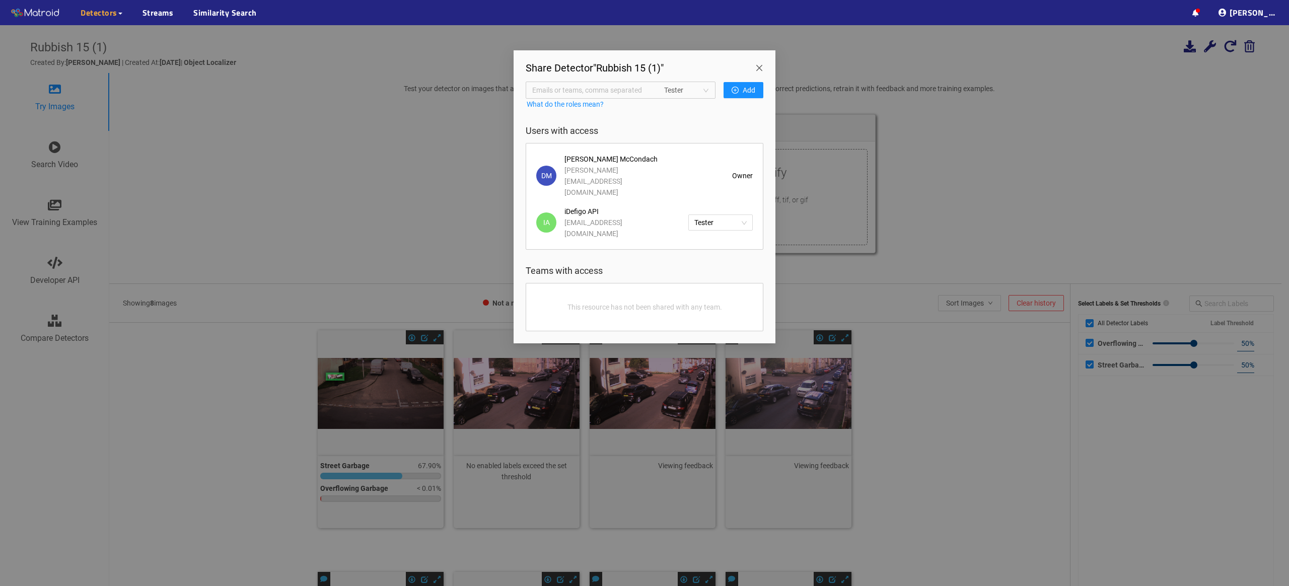
click at [761, 64] on span "Close" at bounding box center [761, 64] width 28 height 28
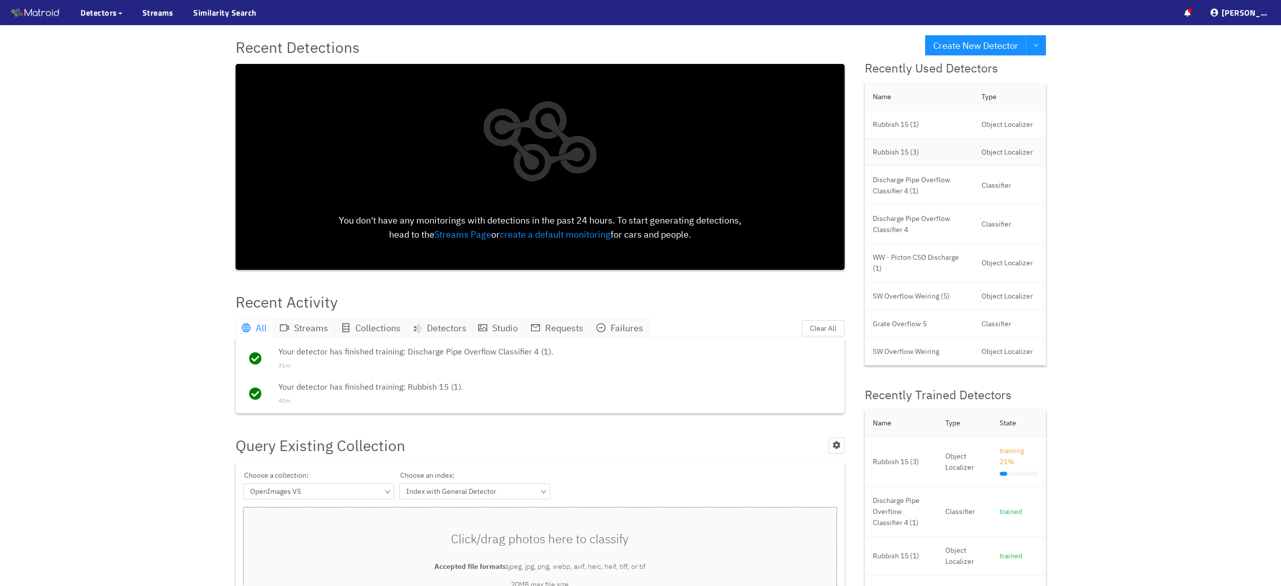
click at [884, 147] on td "Rubbish 15 (3)" at bounding box center [919, 152] width 109 height 28
click at [87, 12] on span "Detectors" at bounding box center [99, 13] width 37 height 12
click at [103, 38] on link "My Detectors" at bounding box center [110, 37] width 42 height 20
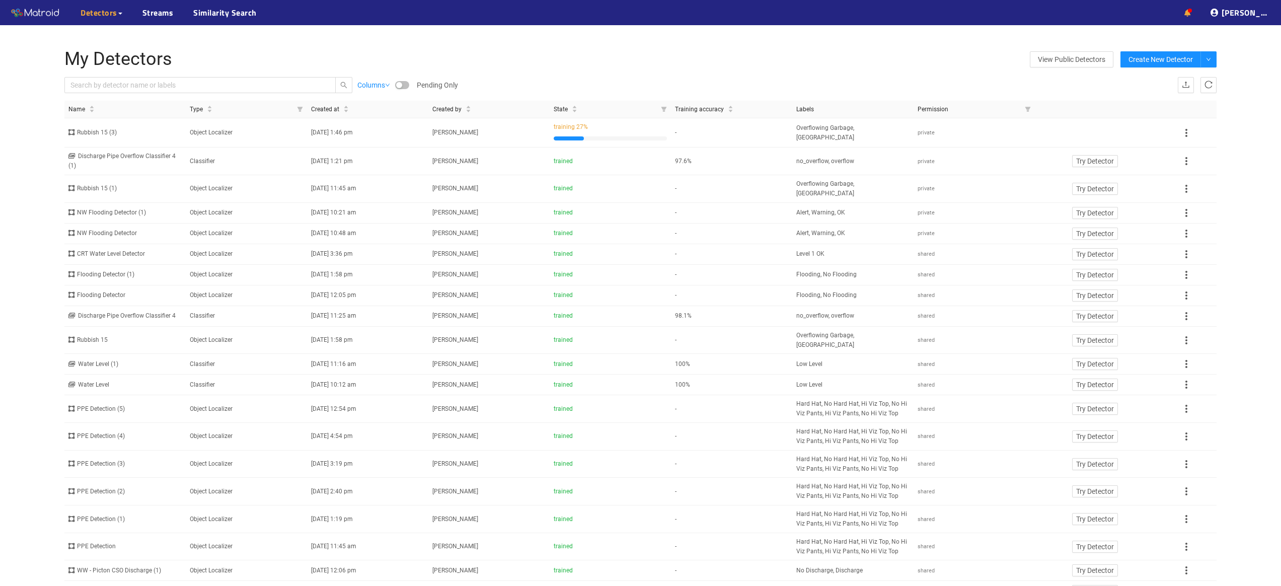
click at [1191, 15] on icon at bounding box center [1187, 13] width 7 height 7
click at [1266, 35] on span "Clear All" at bounding box center [1257, 36] width 27 height 11
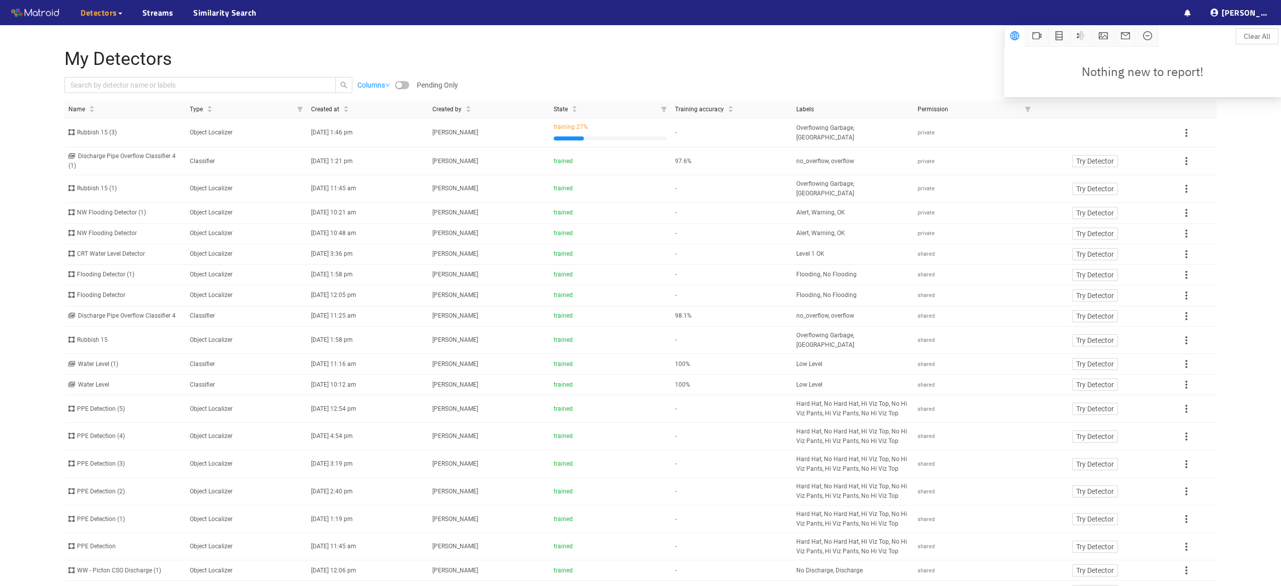
click at [823, 11] on div "··· Detectors ··· Streams ··· Similarity Search ··· ··· ··· [PERSON_NAME] ···" at bounding box center [640, 12] width 1281 height 25
